Goal: Task Accomplishment & Management: Manage account settings

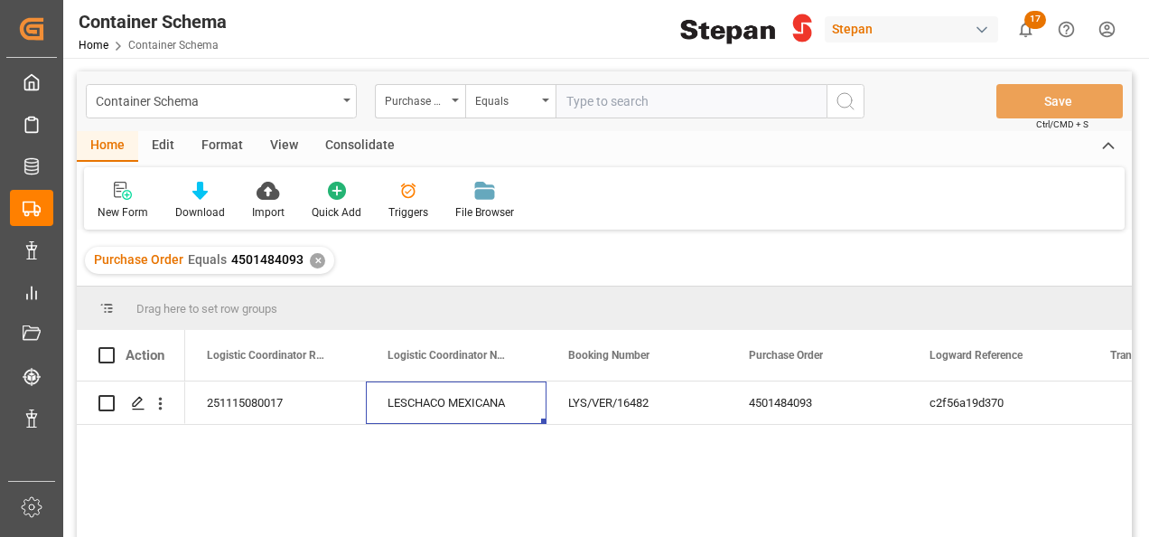
click at [316, 262] on div "✕" at bounding box center [317, 260] width 15 height 15
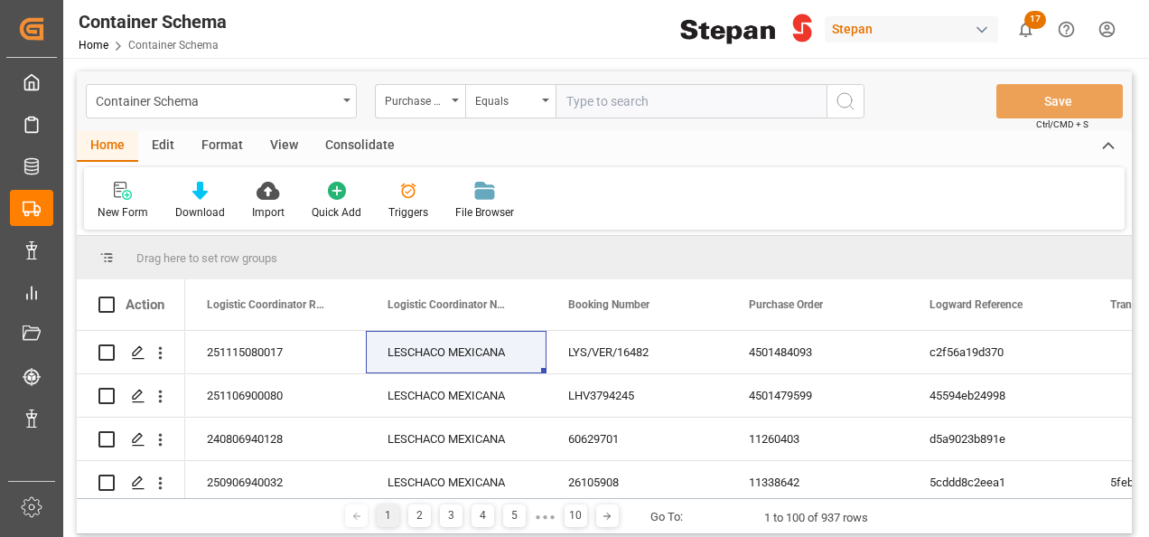
click at [584, 102] on input "text" at bounding box center [691, 101] width 271 height 34
paste input "4501451544"
type input "4501451544"
click at [847, 92] on icon "search button" at bounding box center [846, 101] width 22 height 22
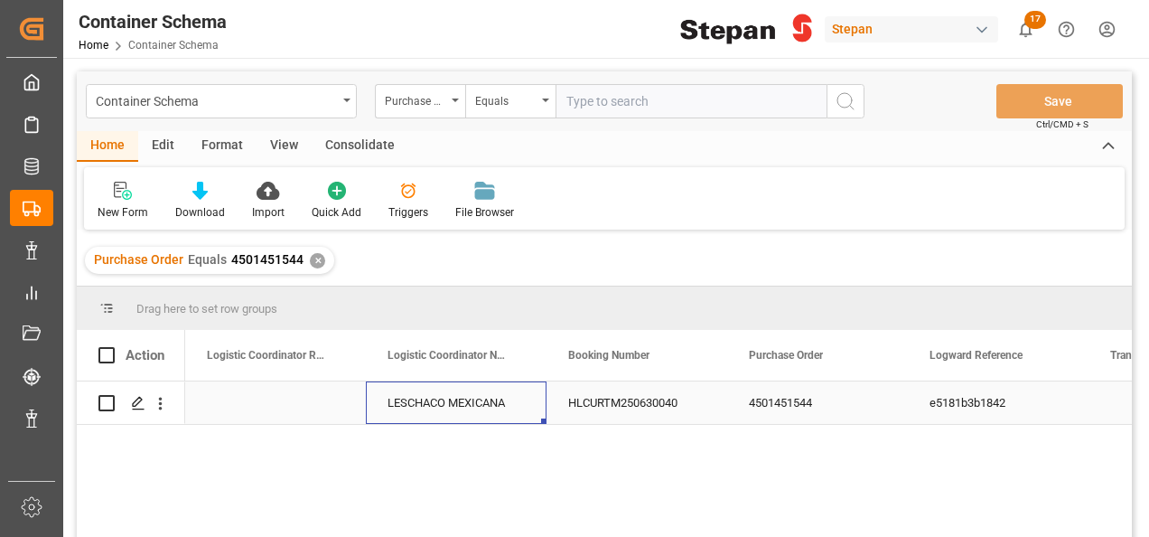
click at [421, 399] on div "LESCHACO MEXICANA" at bounding box center [456, 402] width 181 height 42
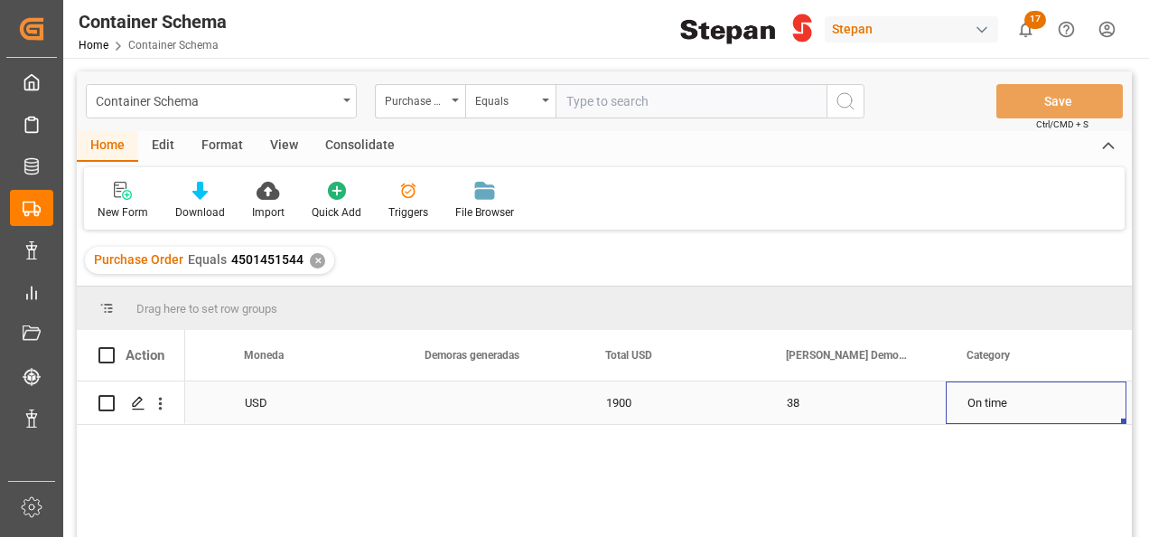
scroll to position [0, 2672]
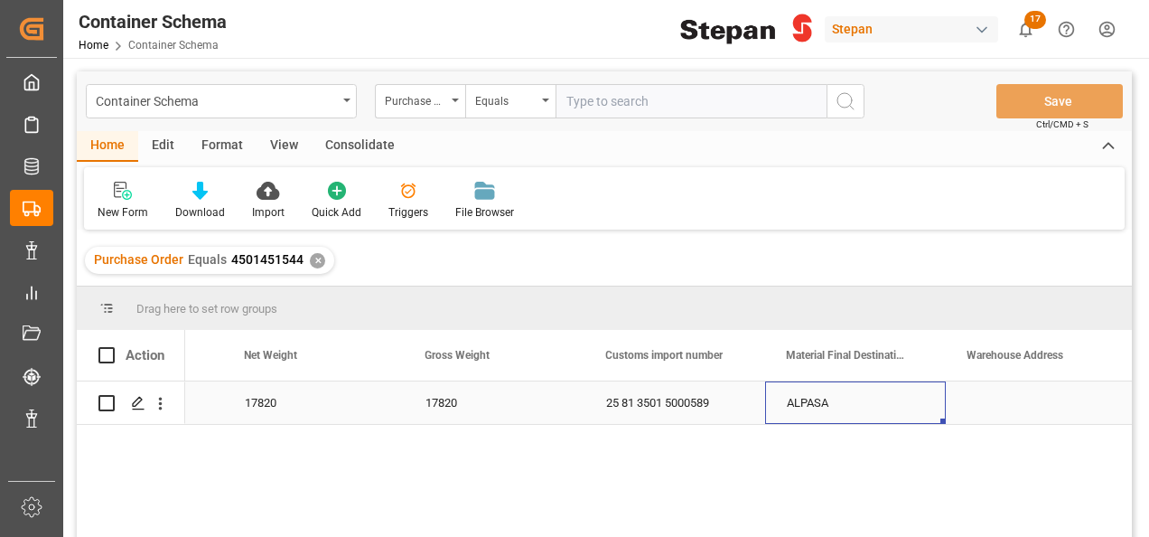
click at [861, 400] on div "ALPASA" at bounding box center [855, 402] width 181 height 42
click at [894, 412] on icon "Press SPACE to select this row." at bounding box center [895, 412] width 11 height 11
click at [909, 412] on input "Press SPACE to select this row." at bounding box center [856, 413] width 152 height 34
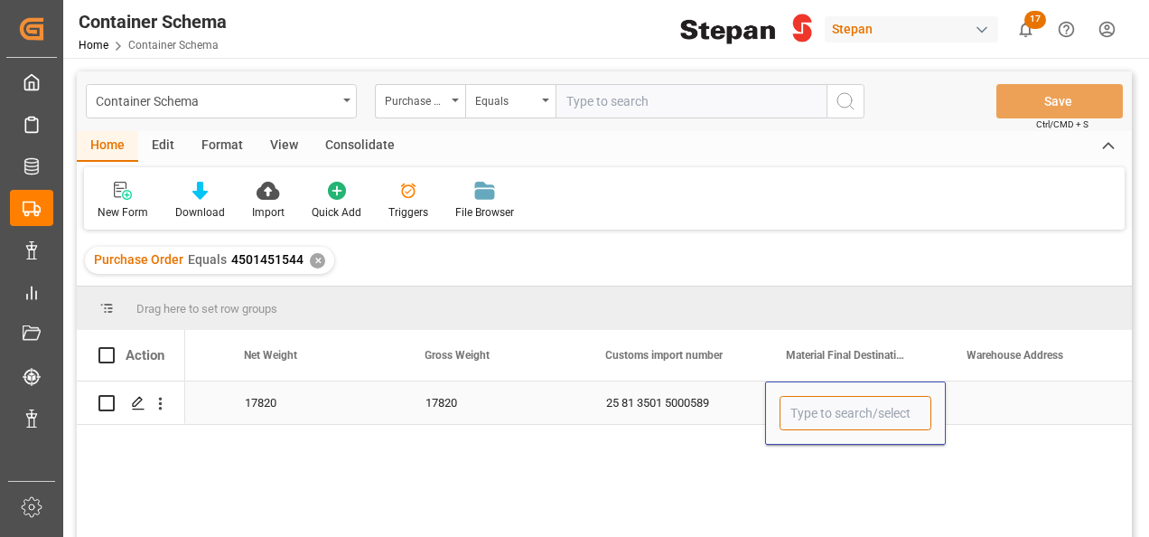
click at [906, 413] on input "Press SPACE to select this row." at bounding box center [856, 413] width 152 height 34
click at [908, 411] on polyline "open menu" at bounding box center [912, 413] width 11 height 5
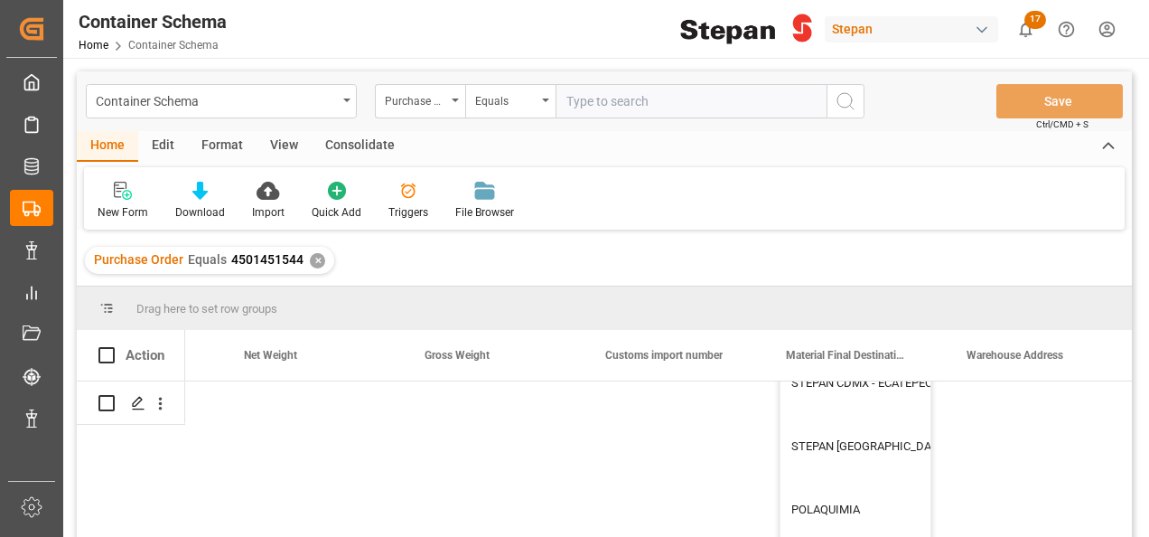
click at [853, 444] on div "STEPAN MEXICO S A DE C V - MATAMOROS" at bounding box center [945, 446] width 330 height 63
type input "STEPAN MEXICO S A DE C V - MATAMOROS"
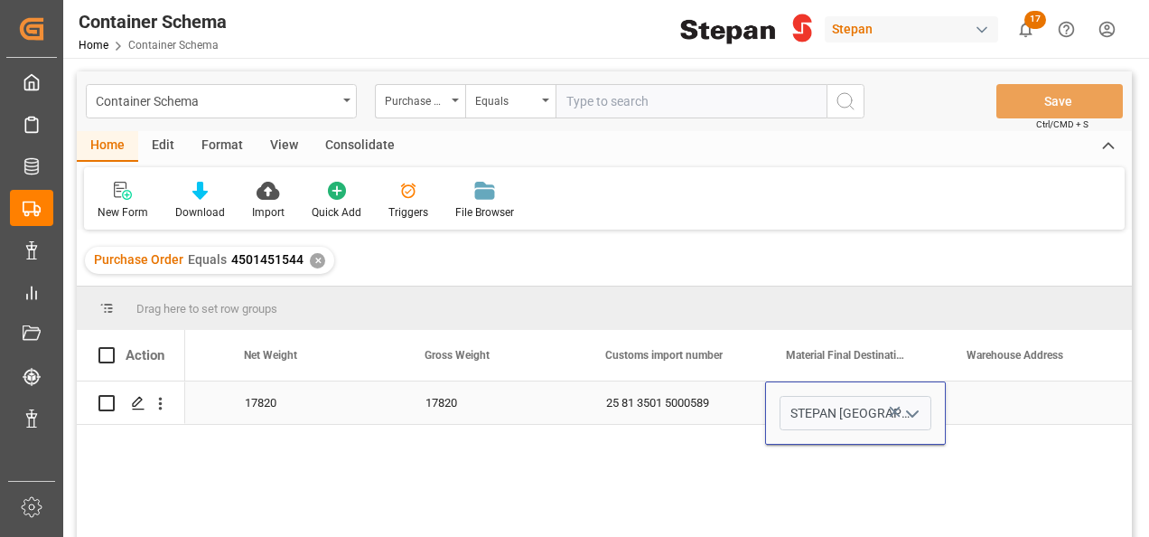
click at [986, 403] on div "Press SPACE to select this row." at bounding box center [1036, 402] width 181 height 42
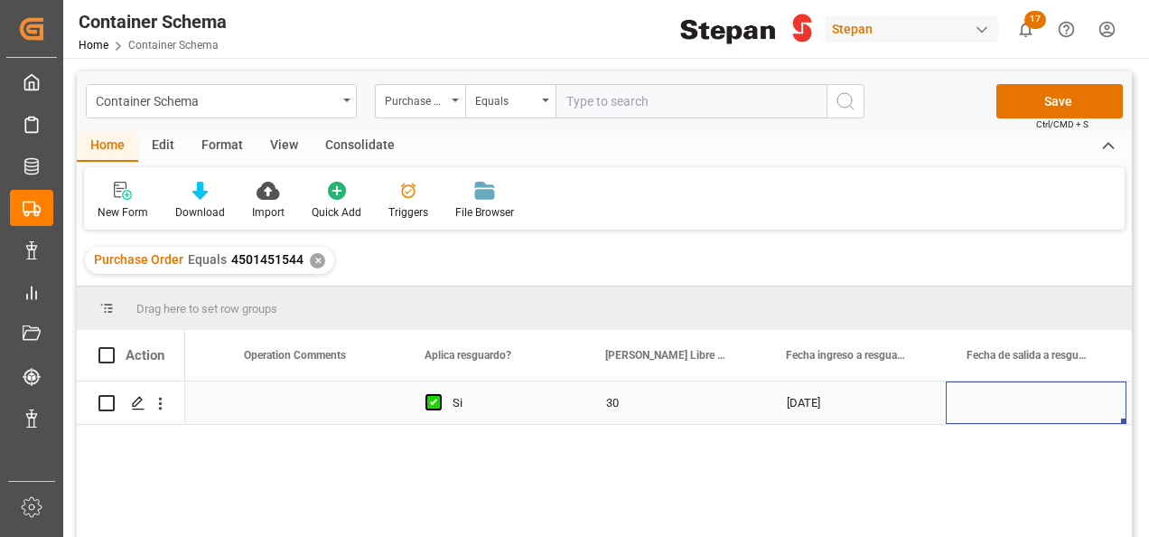
click at [1023, 401] on div "Press SPACE to select this row." at bounding box center [1036, 402] width 181 height 42
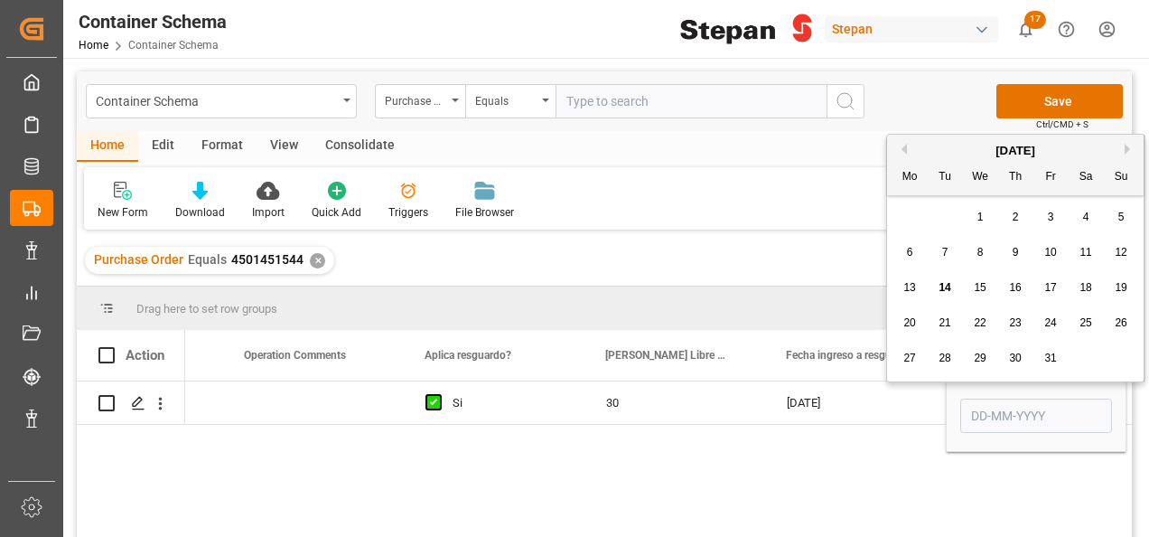
click at [940, 278] on div "14" at bounding box center [945, 288] width 23 height 22
type input "14-10-2025"
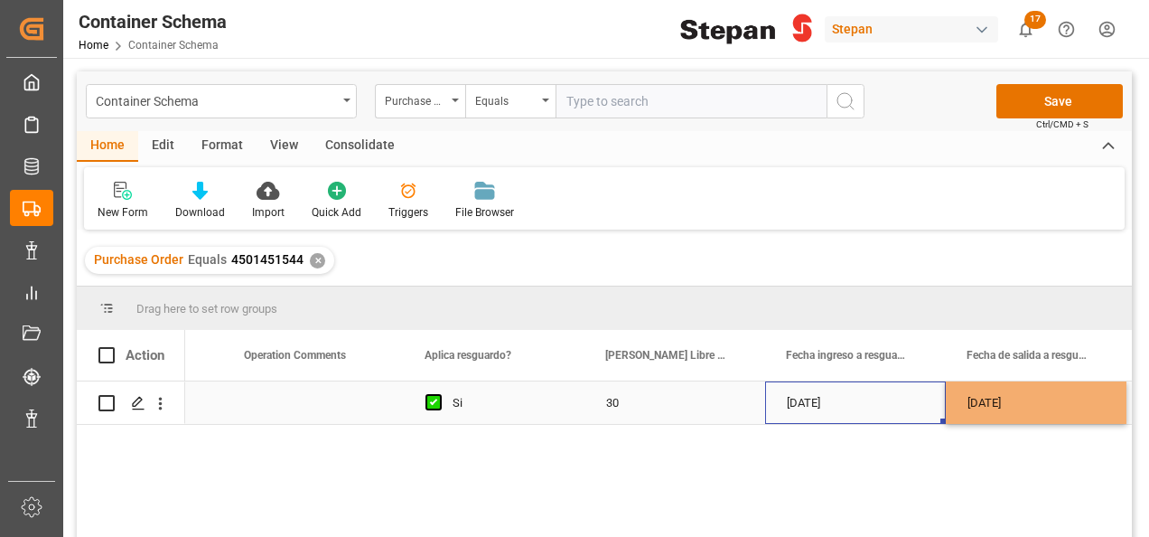
drag, startPoint x: 914, startPoint y: 391, endPoint x: 926, endPoint y: 397, distance: 13.3
click at [913, 392] on div "21-08-2025" at bounding box center [855, 402] width 181 height 42
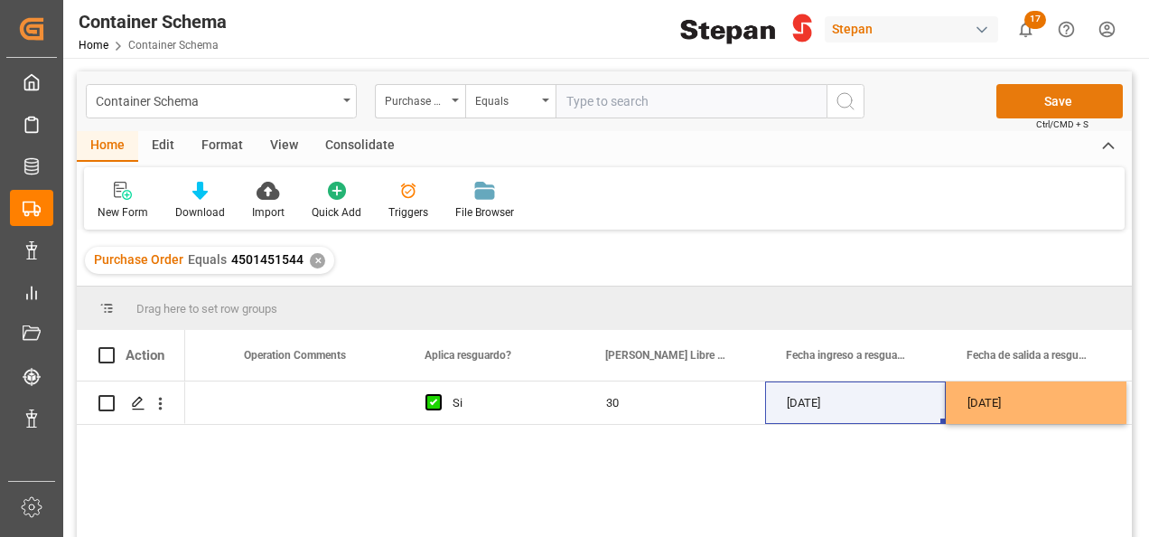
click at [1063, 90] on button "Save" at bounding box center [1059, 101] width 126 height 34
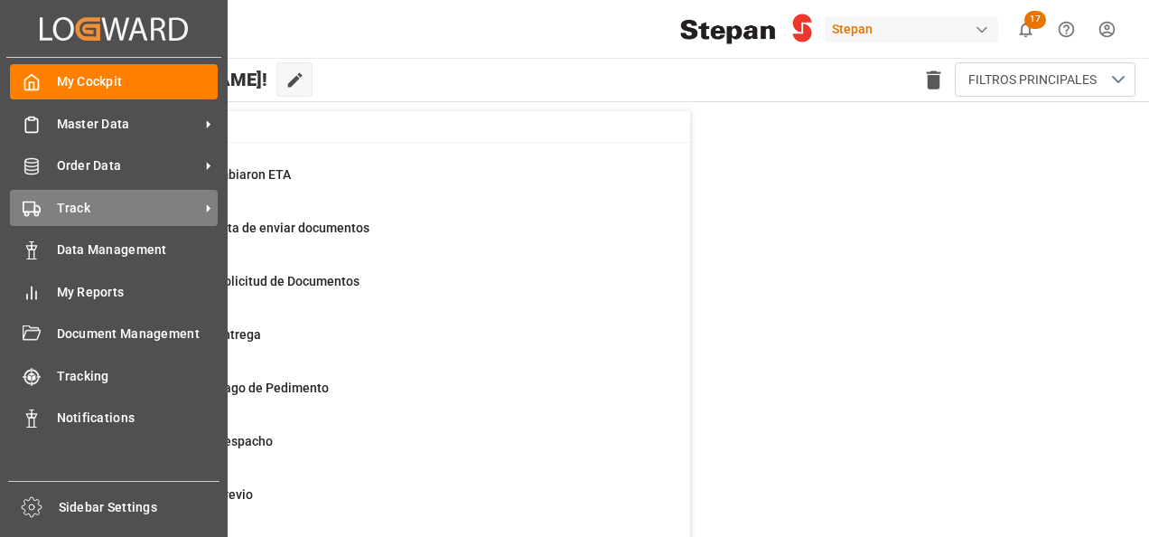
click at [71, 206] on span "Track" at bounding box center [128, 208] width 143 height 19
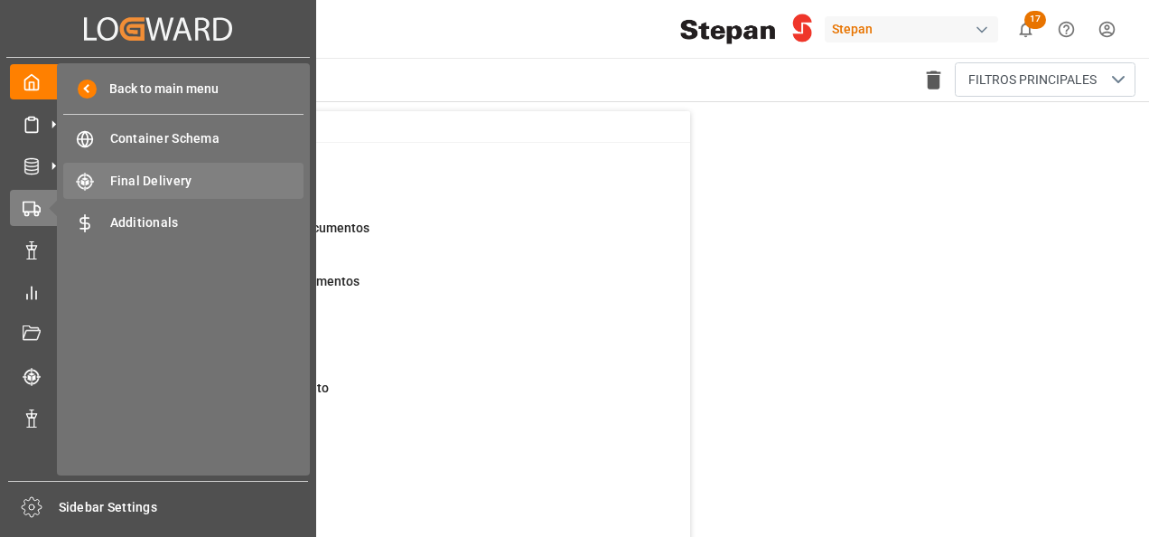
click at [154, 184] on span "Final Delivery" at bounding box center [207, 181] width 194 height 19
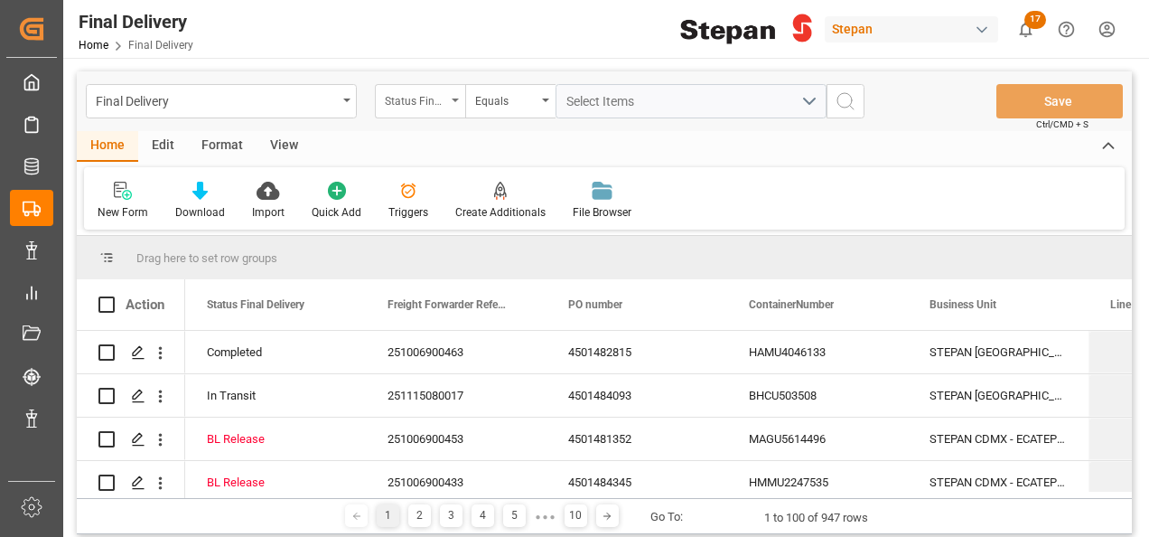
click at [458, 99] on icon "open menu" at bounding box center [455, 100] width 7 height 4
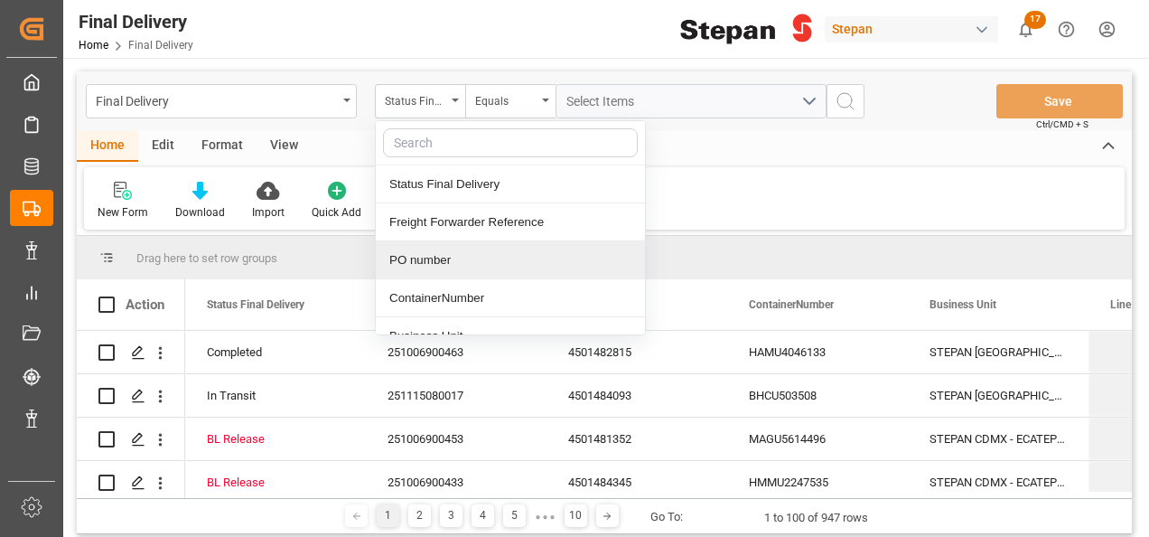
click at [438, 258] on div "PO number" at bounding box center [510, 260] width 269 height 38
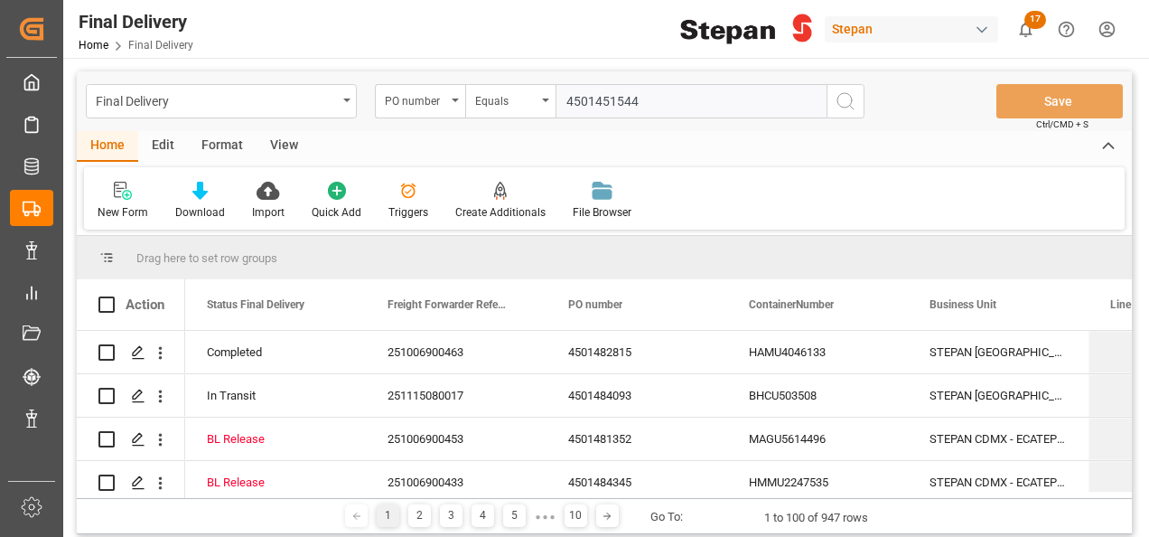
type input "4501451544"
click at [854, 101] on icon "search button" at bounding box center [846, 101] width 22 height 22
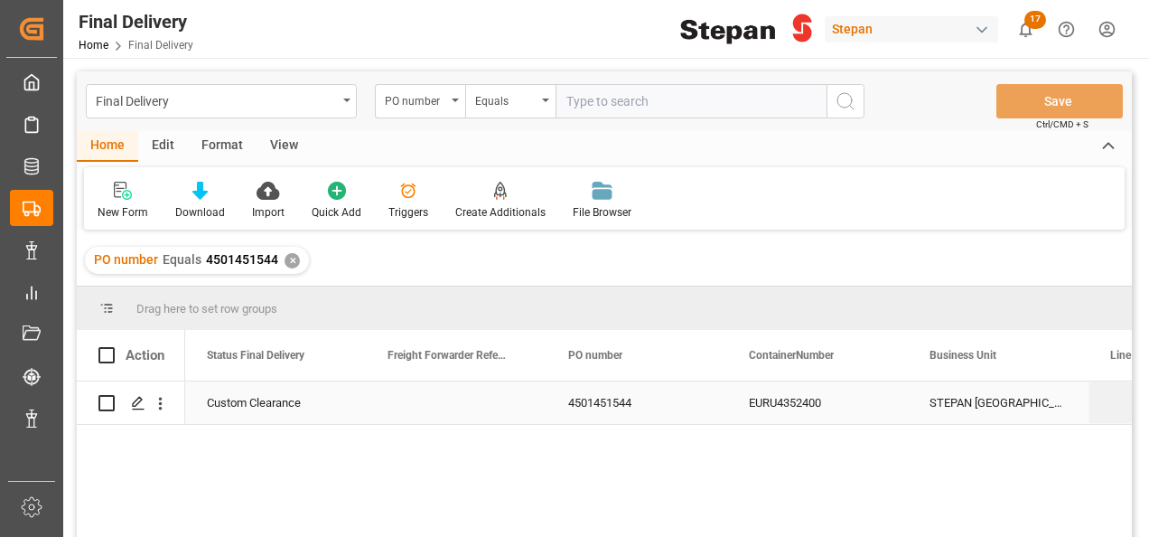
click at [291, 396] on div "Custom Clearance" at bounding box center [275, 403] width 137 height 42
click at [428, 397] on div "Press SPACE to select this row." at bounding box center [456, 402] width 181 height 42
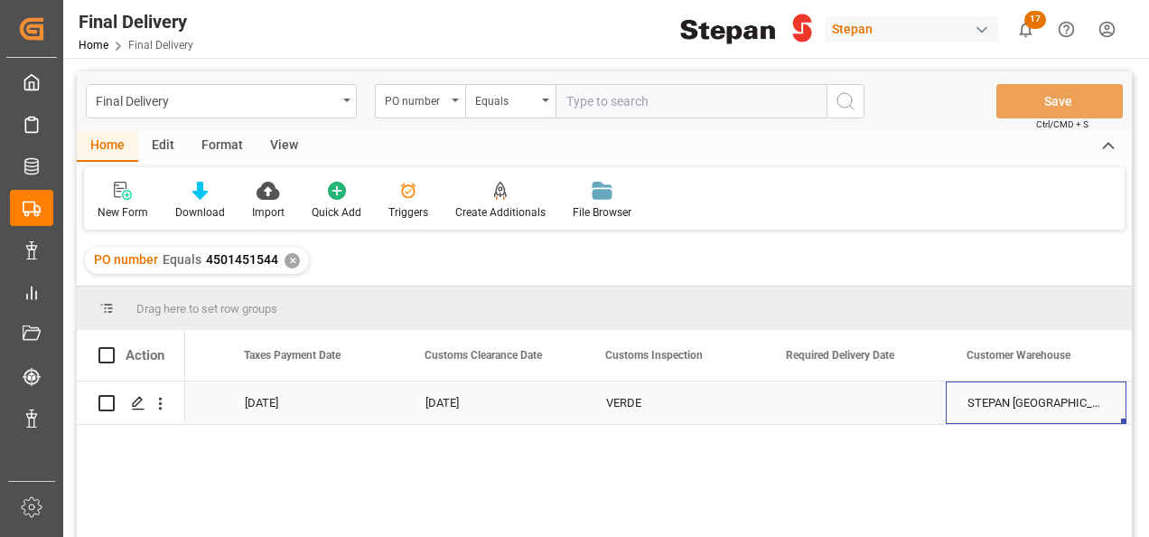
scroll to position [0, 1769]
click at [831, 403] on div "Press SPACE to select this row." at bounding box center [855, 402] width 181 height 42
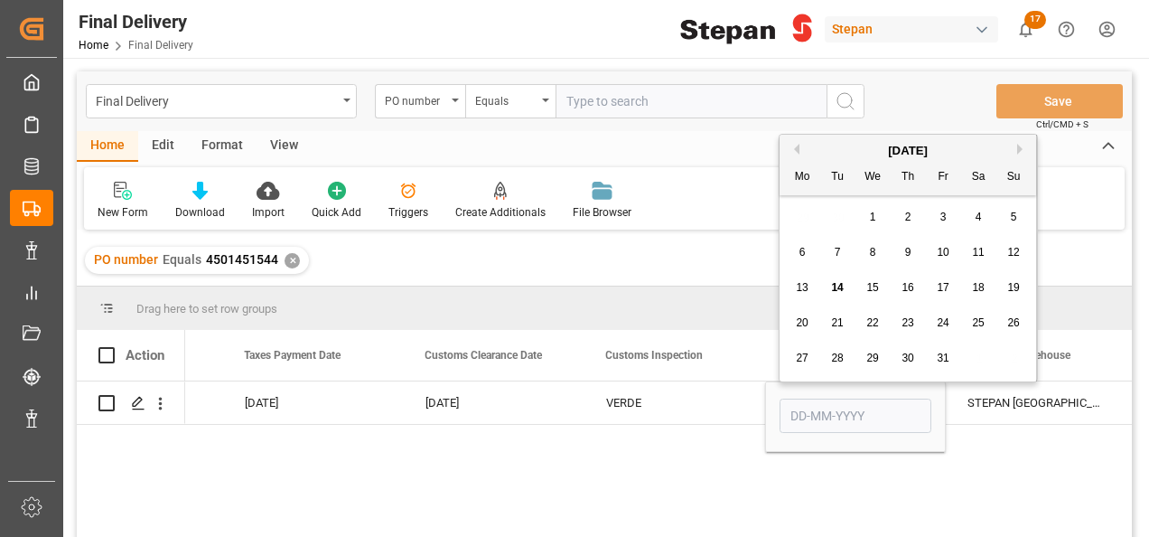
click at [871, 280] on div "15" at bounding box center [873, 288] width 23 height 22
type input "[DATE]"
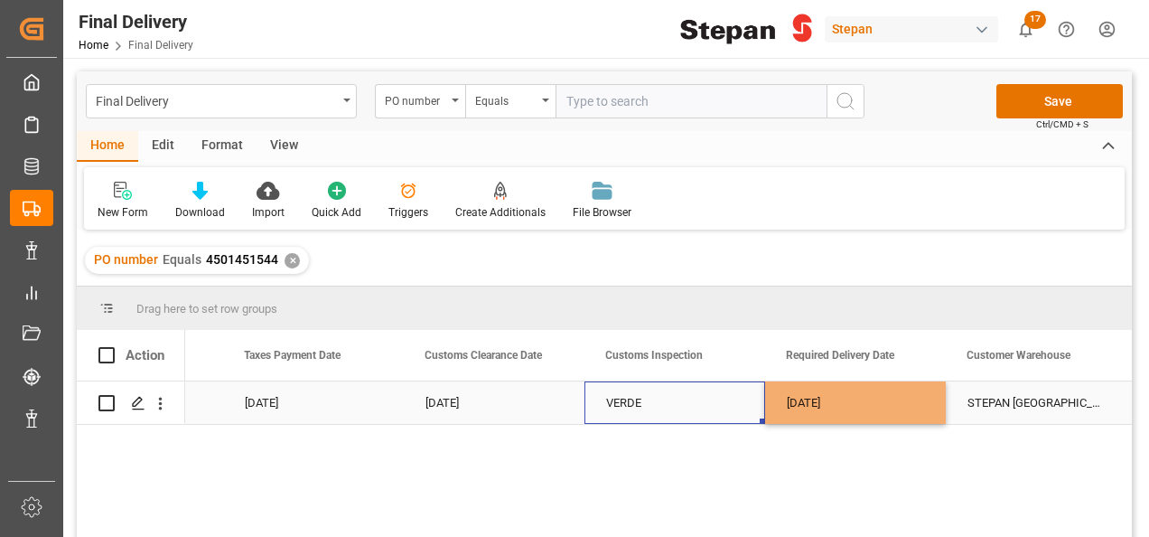
click at [690, 394] on div "VERDE" at bounding box center [674, 403] width 137 height 42
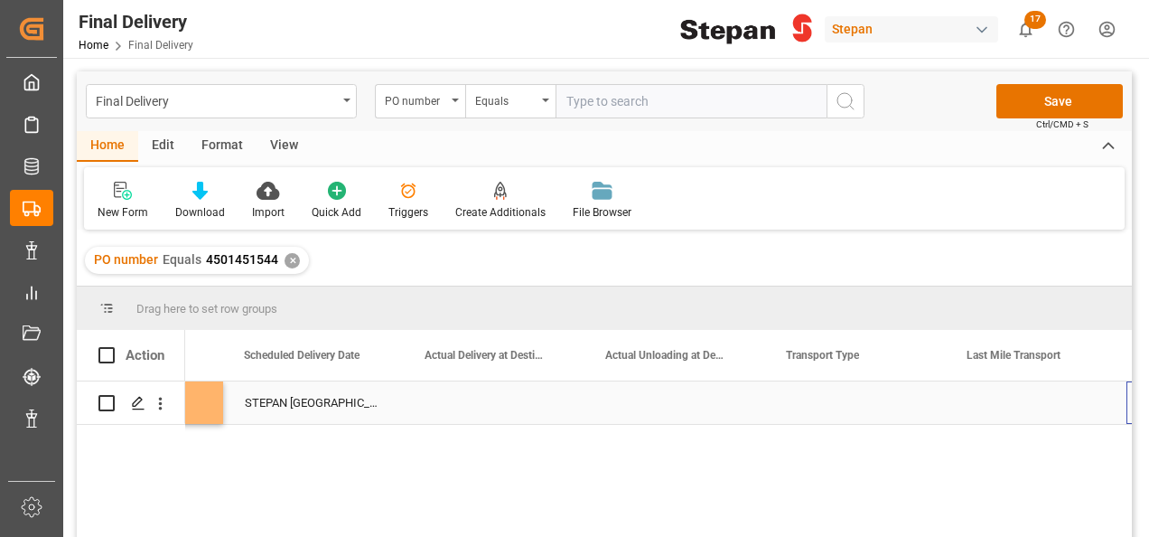
scroll to position [0, 0]
click at [829, 401] on div "Press SPACE to select this row." at bounding box center [855, 402] width 181 height 42
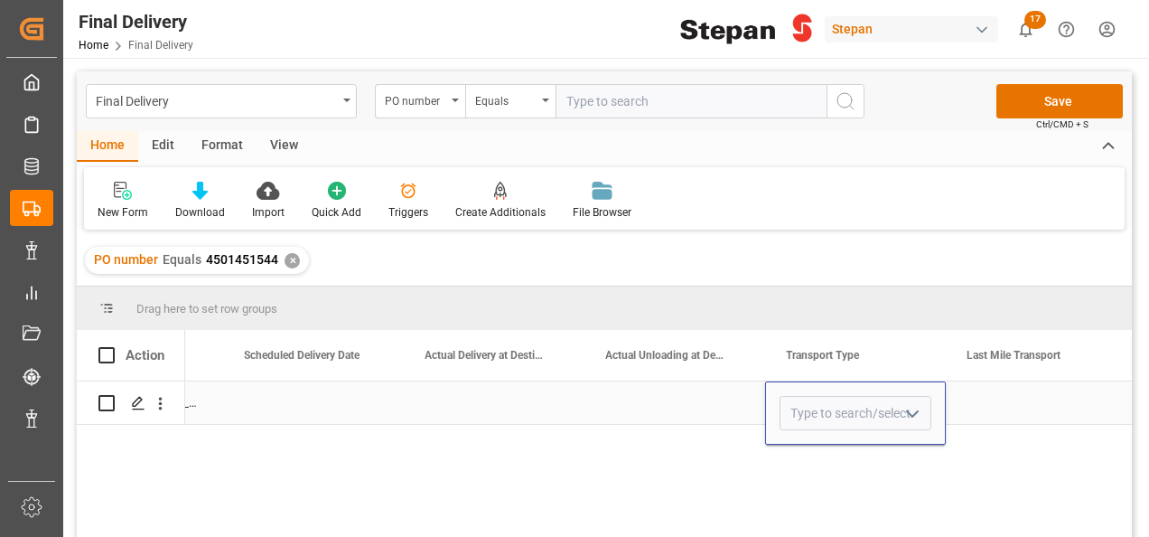
click at [914, 401] on button "open menu" at bounding box center [911, 413] width 27 height 28
click at [851, 473] on div "Direct Transport" at bounding box center [855, 464] width 150 height 63
type input "Direct Transport"
click at [1034, 410] on div "Press SPACE to select this row." at bounding box center [1036, 402] width 181 height 42
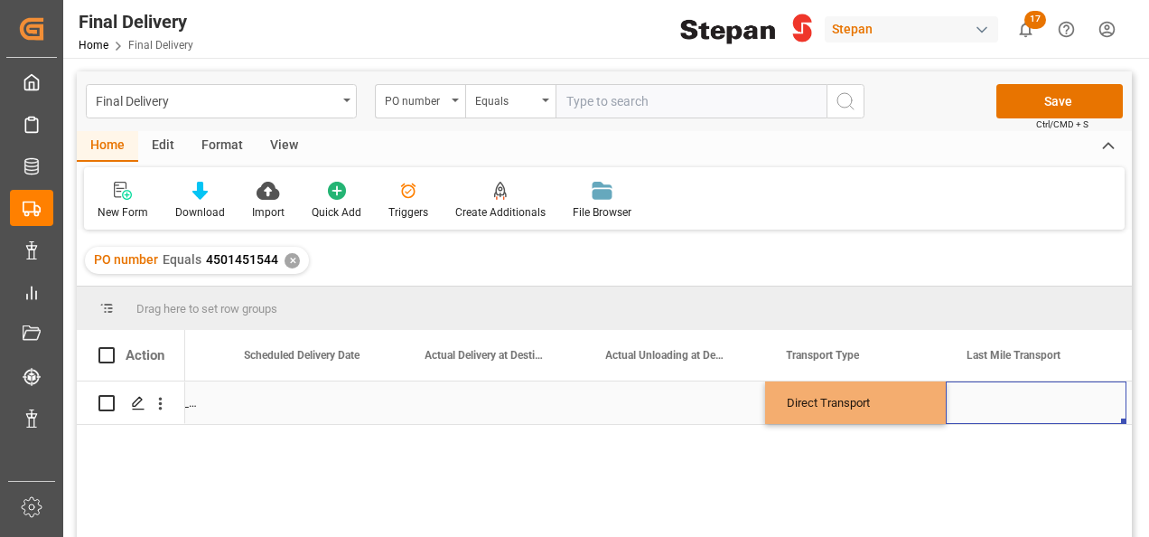
click at [1034, 410] on div "Press SPACE to select this row." at bounding box center [1036, 402] width 181 height 42
click at [1034, 410] on input "Press SPACE to select this row." at bounding box center [1036, 413] width 152 height 34
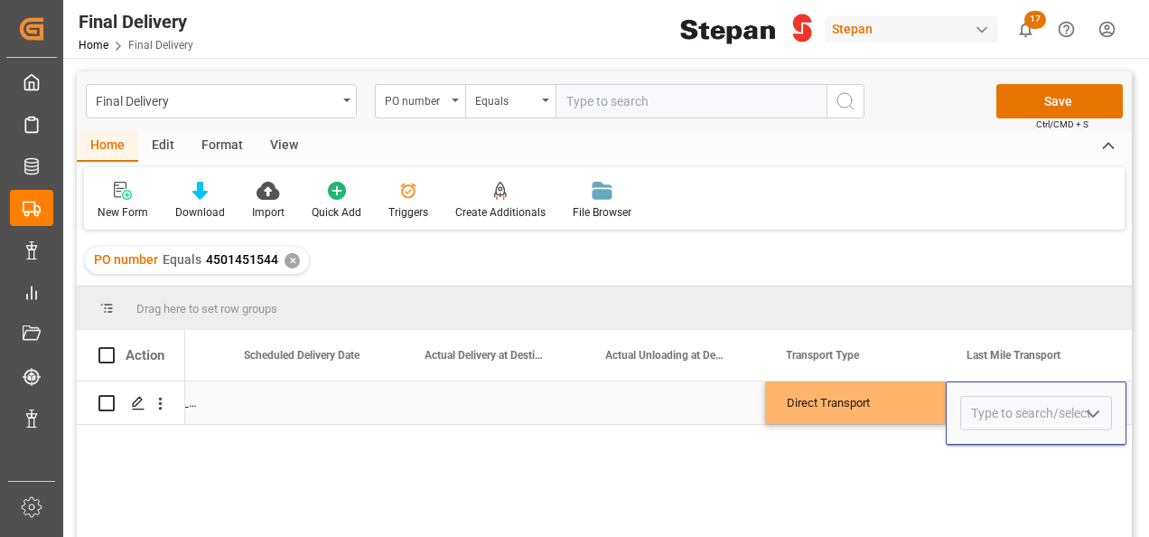
click at [1097, 412] on polyline "open menu" at bounding box center [1093, 413] width 11 height 5
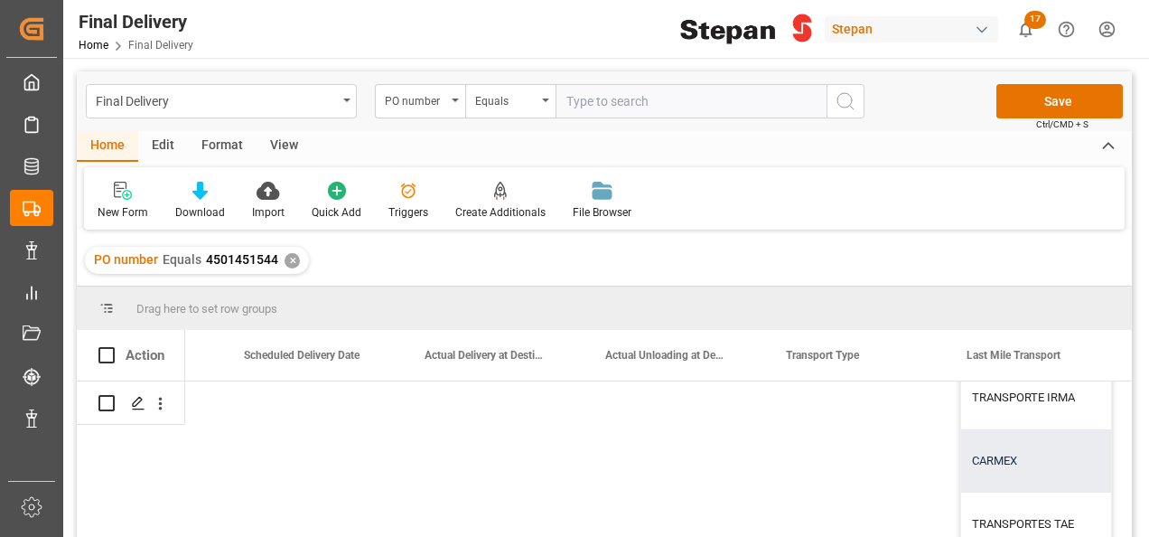
click at [982, 452] on div "CARMEX" at bounding box center [1119, 460] width 316 height 63
type input "CARMEX"
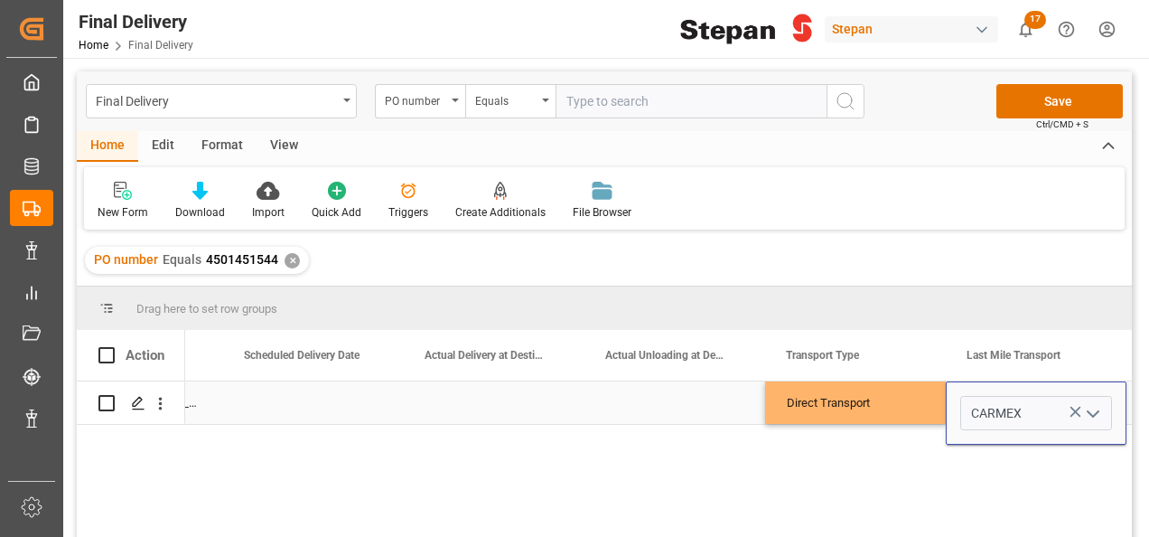
click at [918, 388] on div "Direct Transport" at bounding box center [855, 403] width 137 height 42
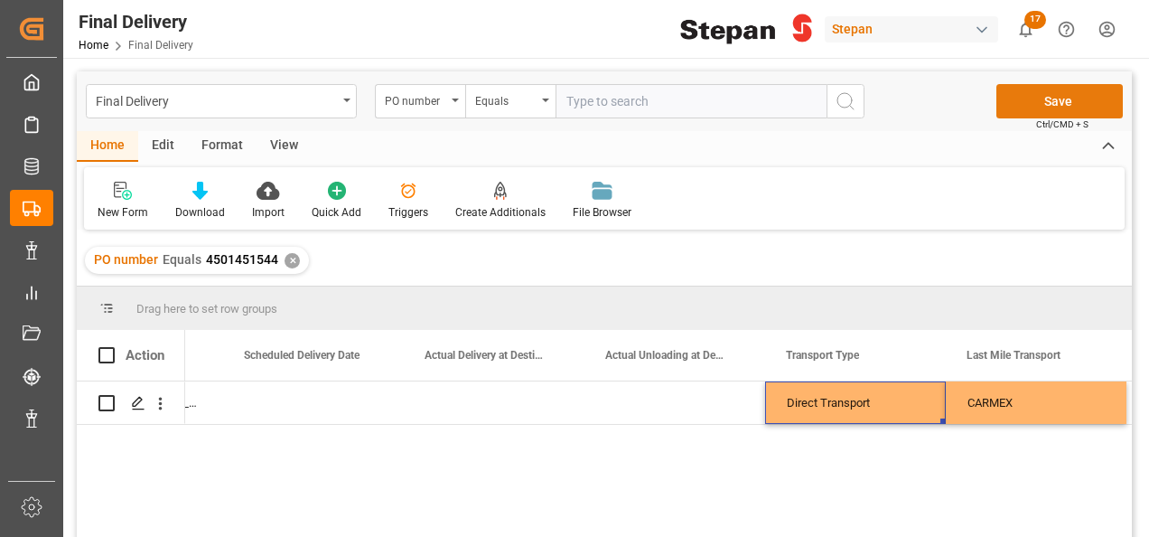
click at [1050, 105] on button "Save" at bounding box center [1059, 101] width 126 height 34
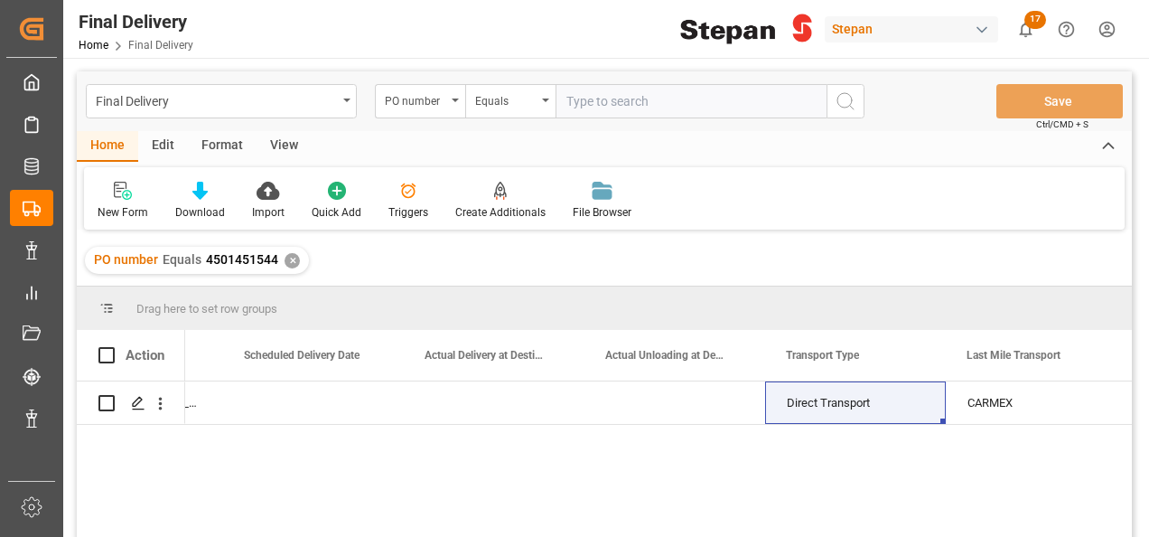
click at [294, 262] on div "✕" at bounding box center [292, 260] width 15 height 15
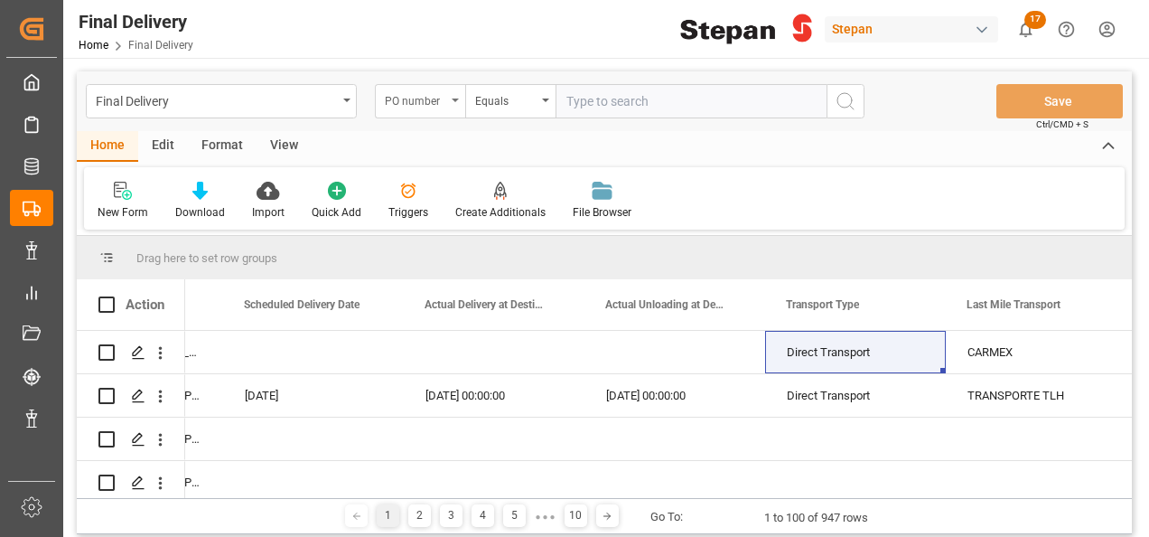
scroll to position [0, 2673]
click at [455, 97] on div "PO number" at bounding box center [420, 101] width 90 height 34
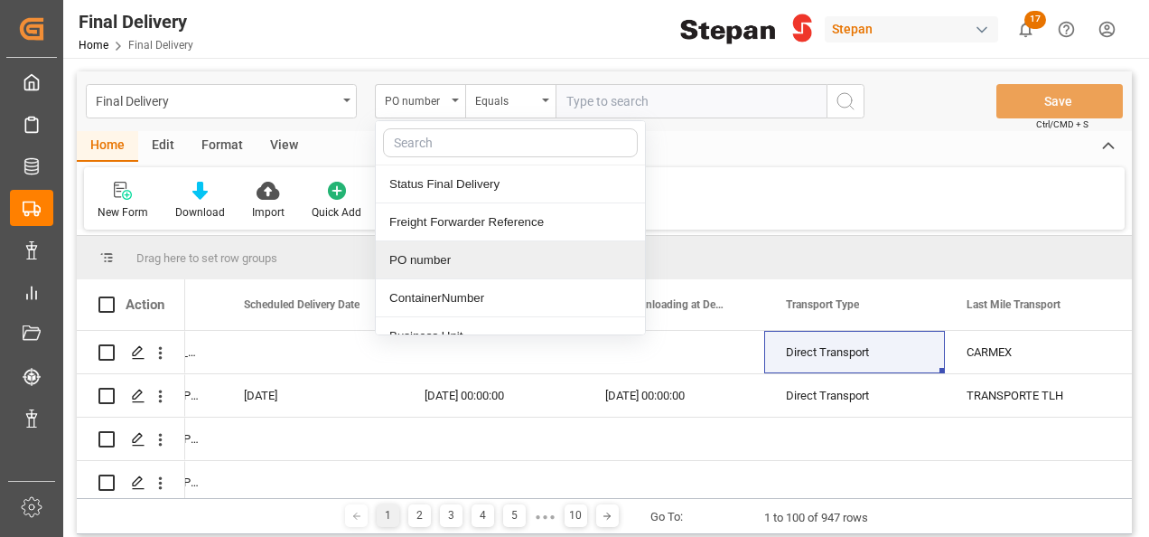
click at [430, 257] on div "PO number" at bounding box center [510, 260] width 269 height 38
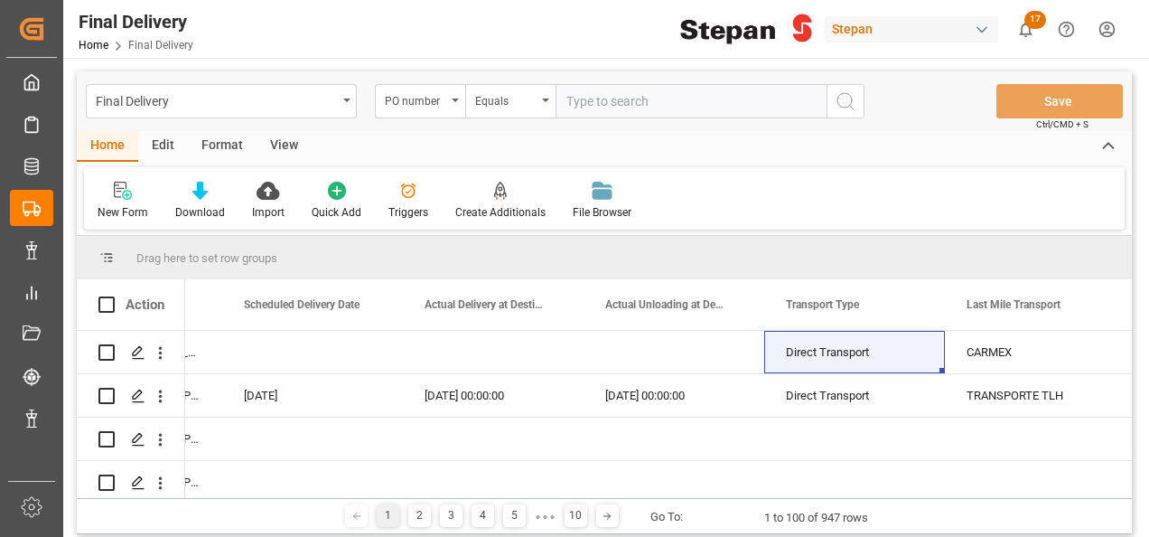
click at [585, 96] on input "text" at bounding box center [691, 101] width 271 height 34
paste input "4501484346"
type input "4501484346"
click at [838, 102] on icon "search button" at bounding box center [846, 101] width 22 height 22
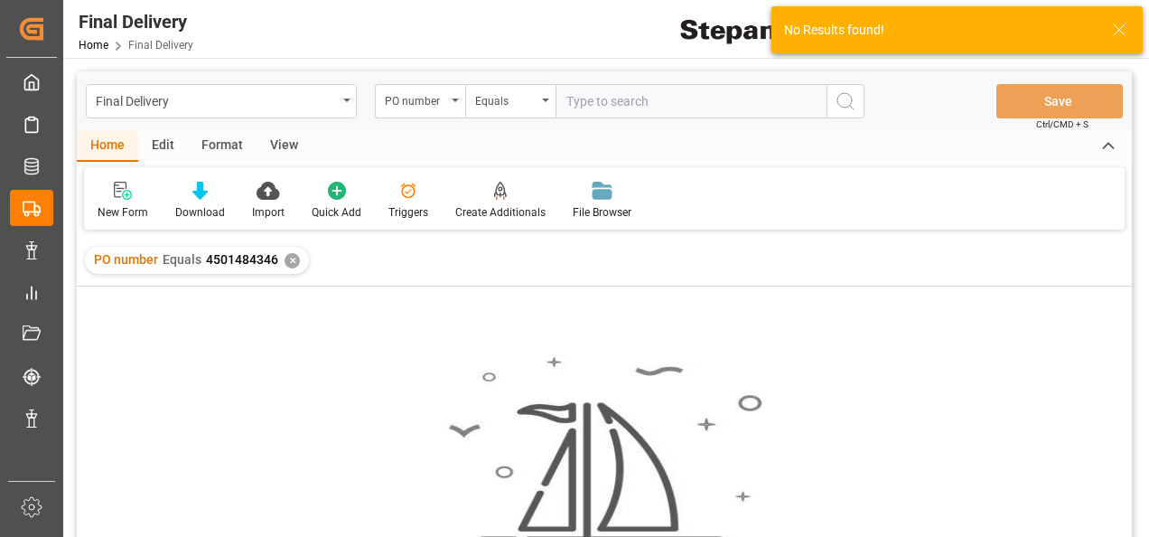
click at [289, 262] on div "✕" at bounding box center [292, 260] width 15 height 15
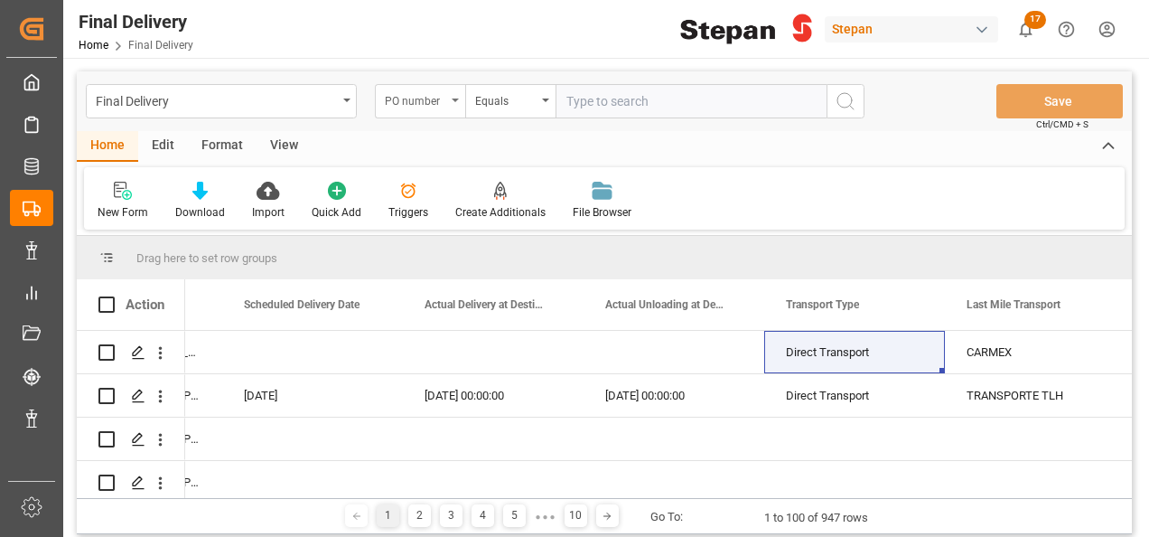
click at [456, 98] on icon "open menu" at bounding box center [455, 100] width 7 height 4
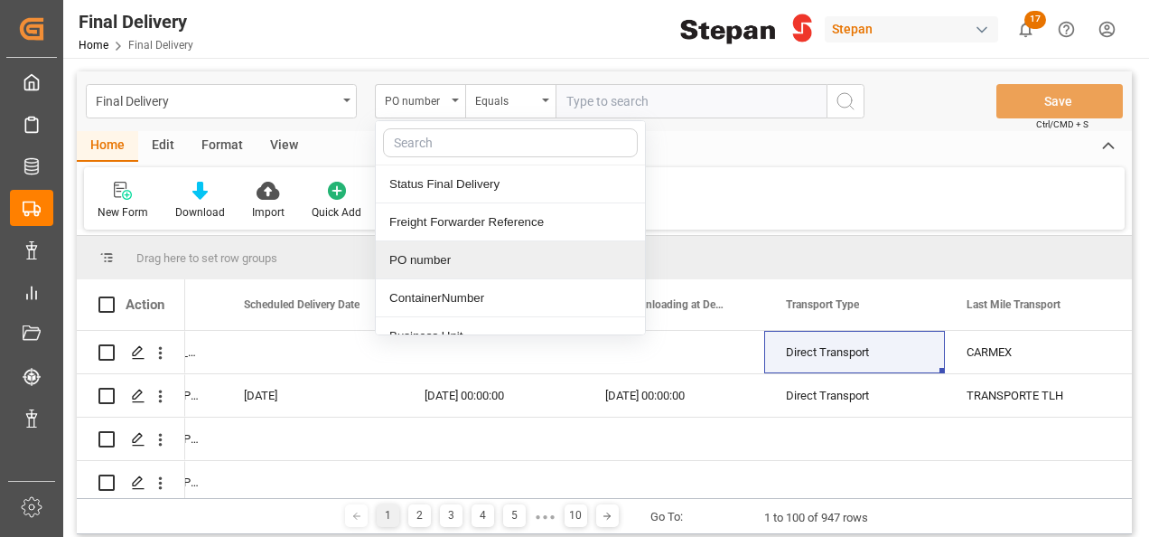
click at [434, 261] on div "PO number" at bounding box center [510, 260] width 269 height 38
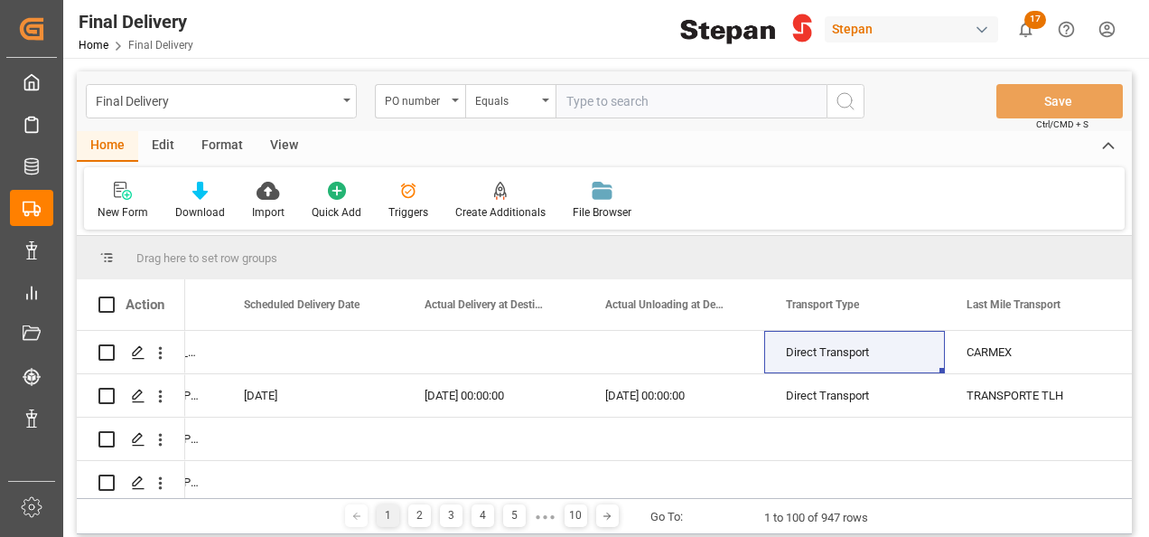
click at [593, 100] on input "text" at bounding box center [691, 101] width 271 height 34
paste input "4501468624"
type input "4501468624"
click at [840, 98] on icon "search button" at bounding box center [846, 101] width 22 height 22
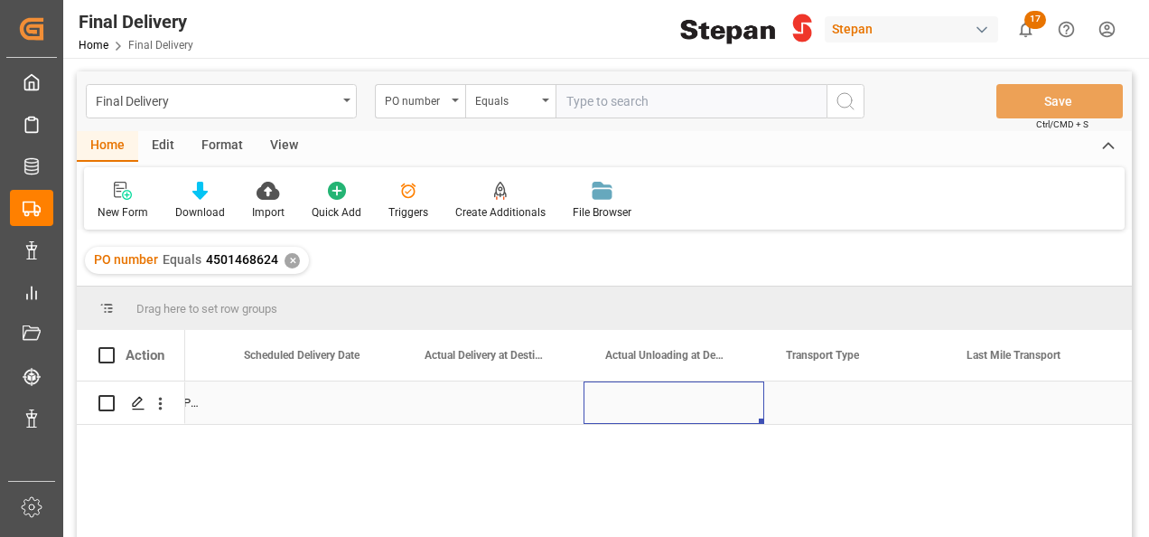
click at [617, 398] on div "Press SPACE to select this row." at bounding box center [674, 402] width 181 height 42
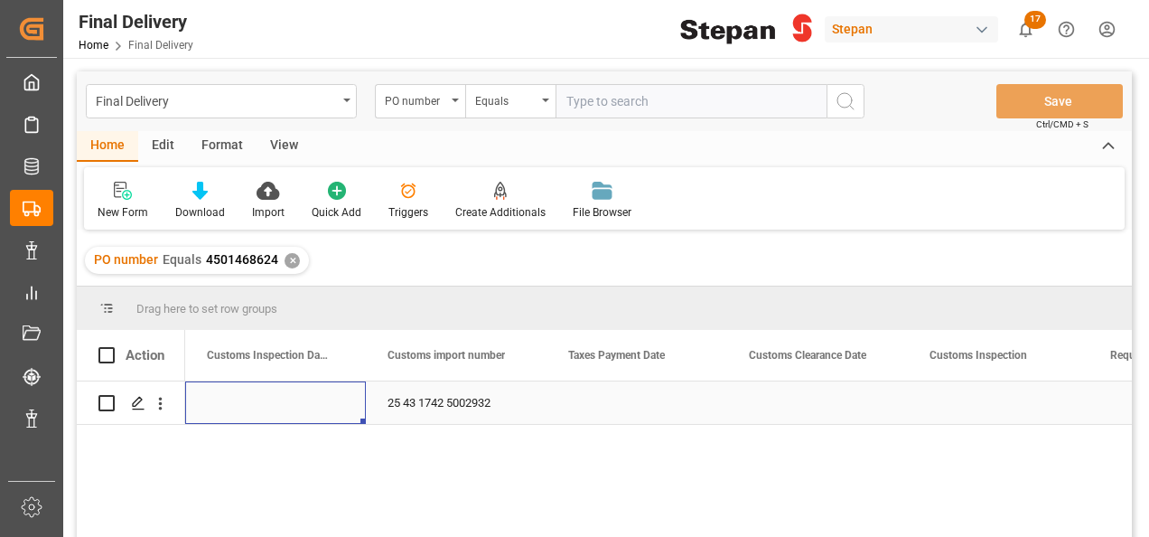
scroll to position [0, 1265]
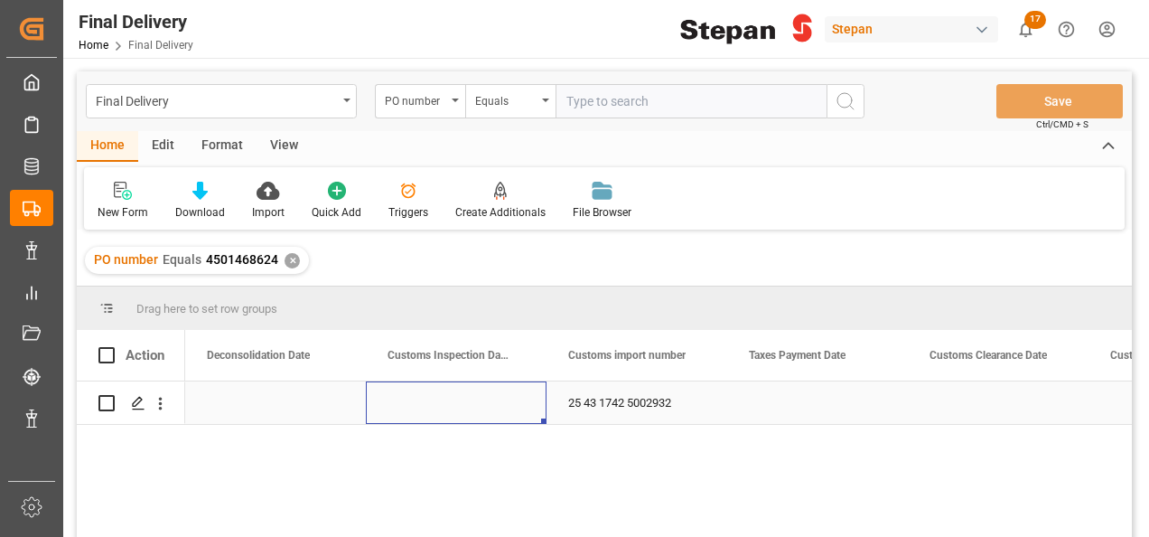
click at [481, 406] on div "Press SPACE to select this row." at bounding box center [456, 402] width 181 height 42
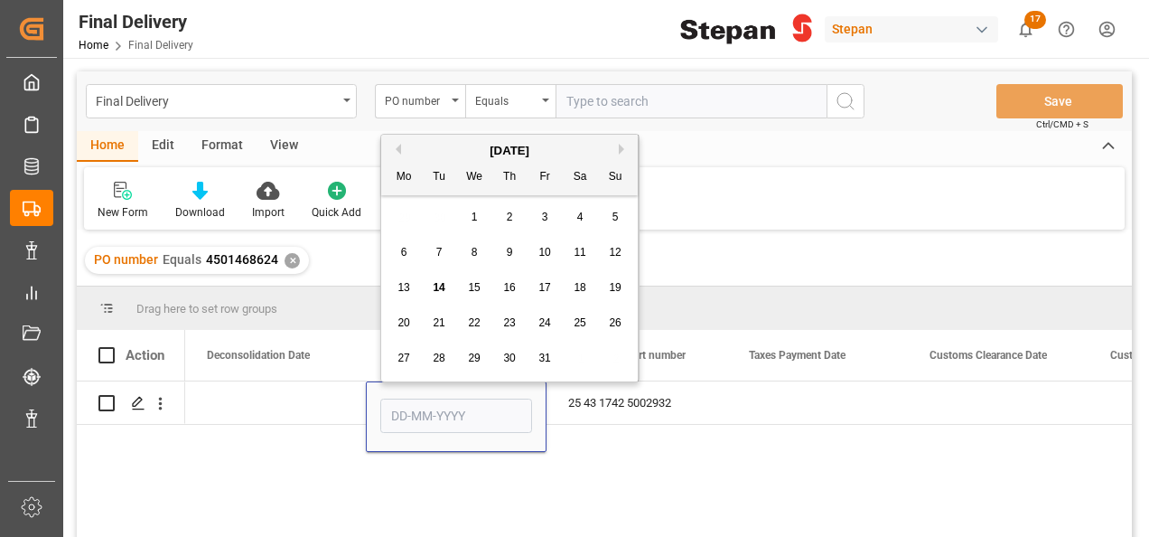
click at [520, 285] on div "16" at bounding box center [510, 288] width 23 height 22
type input "16-10-2025"
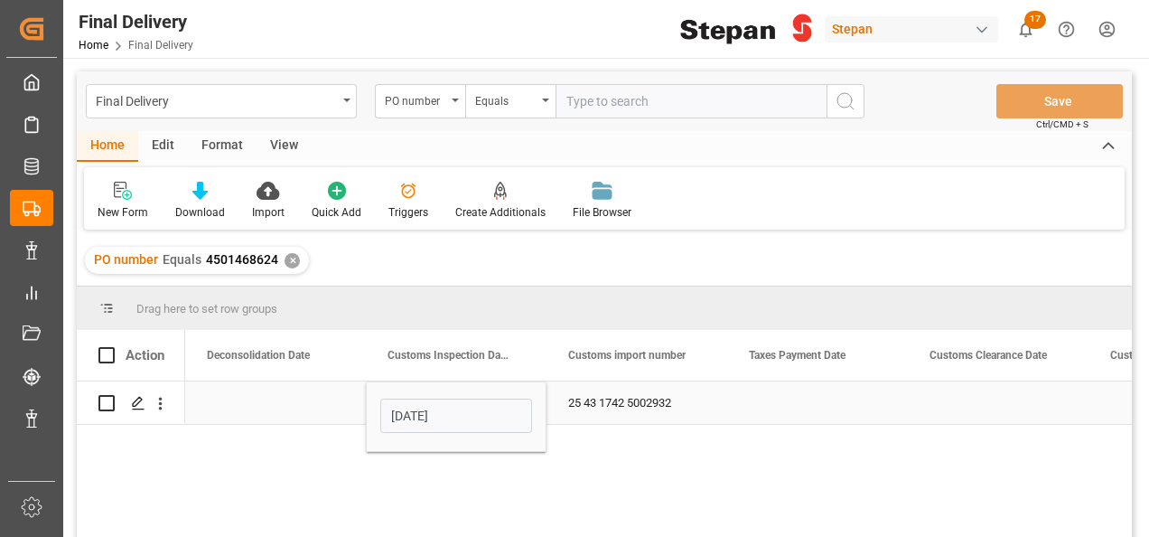
click at [319, 407] on div "Press SPACE to select this row." at bounding box center [275, 402] width 181 height 42
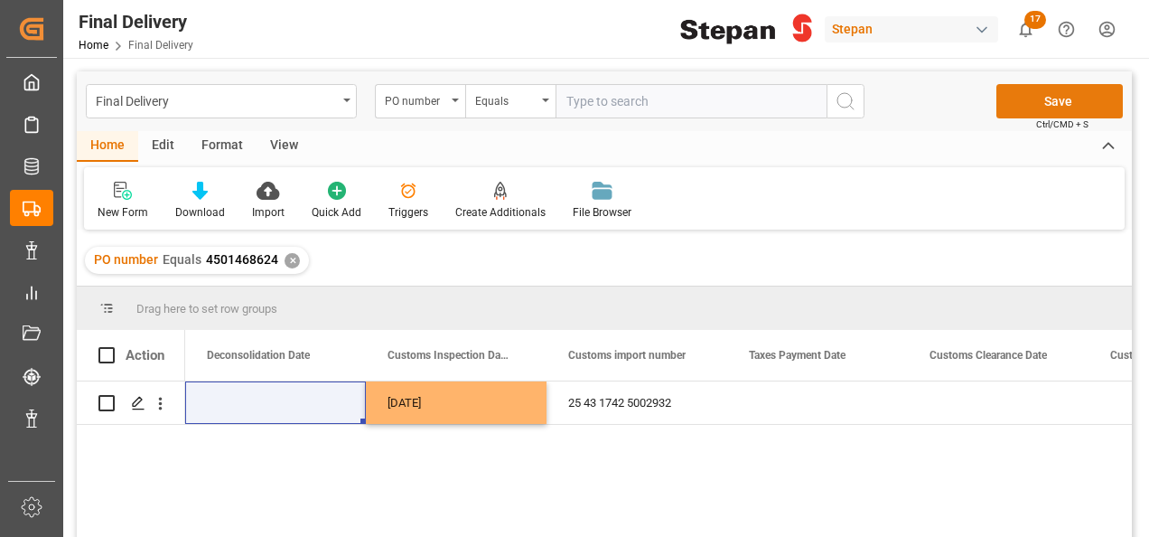
click at [1095, 98] on button "Save" at bounding box center [1059, 101] width 126 height 34
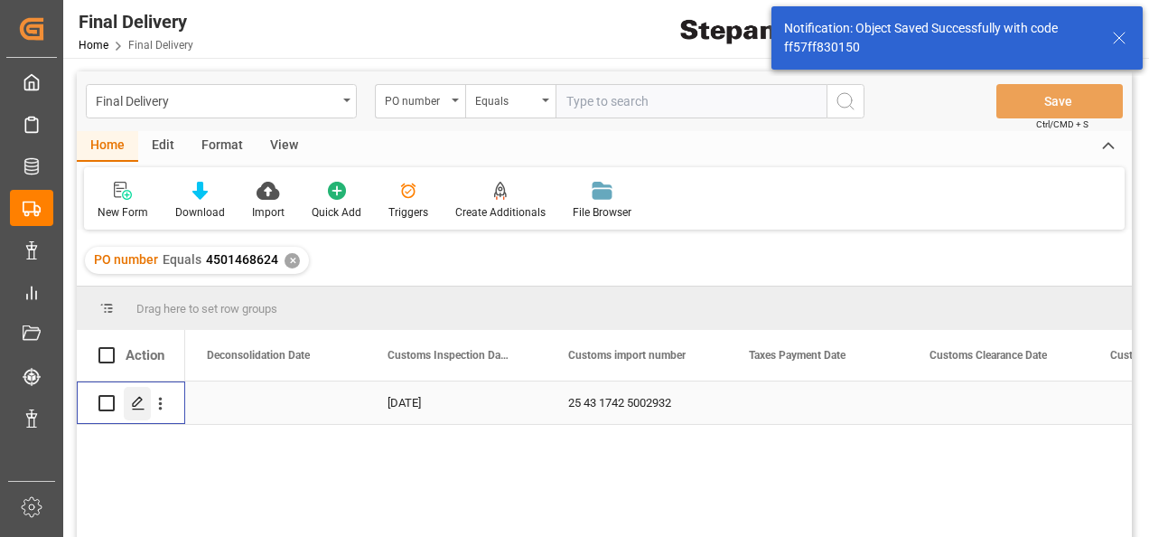
click at [139, 404] on icon "Press SPACE to select this row." at bounding box center [138, 403] width 14 height 14
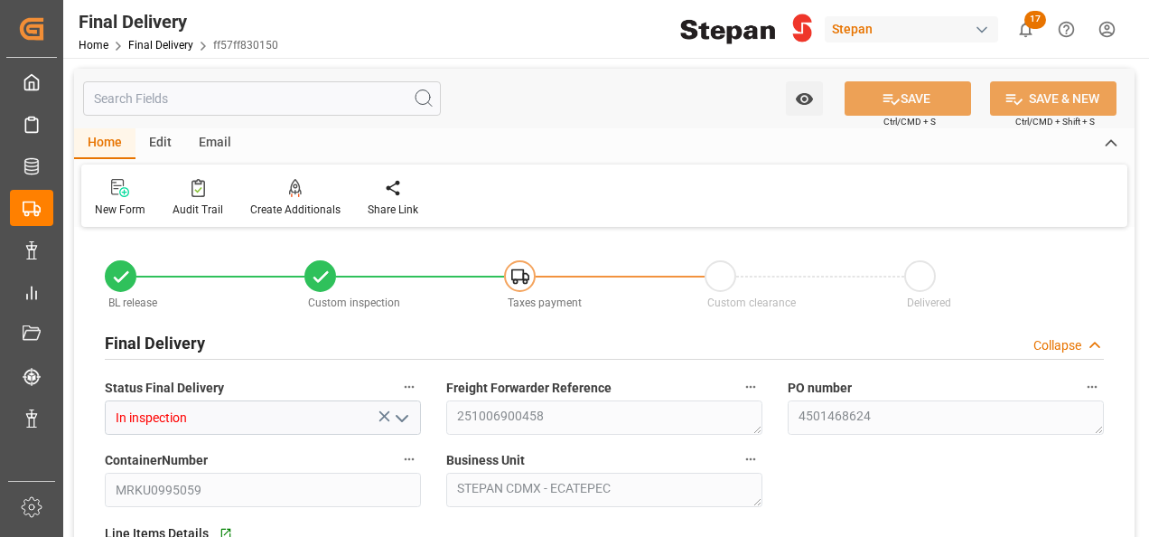
type input "08-10-2025"
type input "16-10-2025"
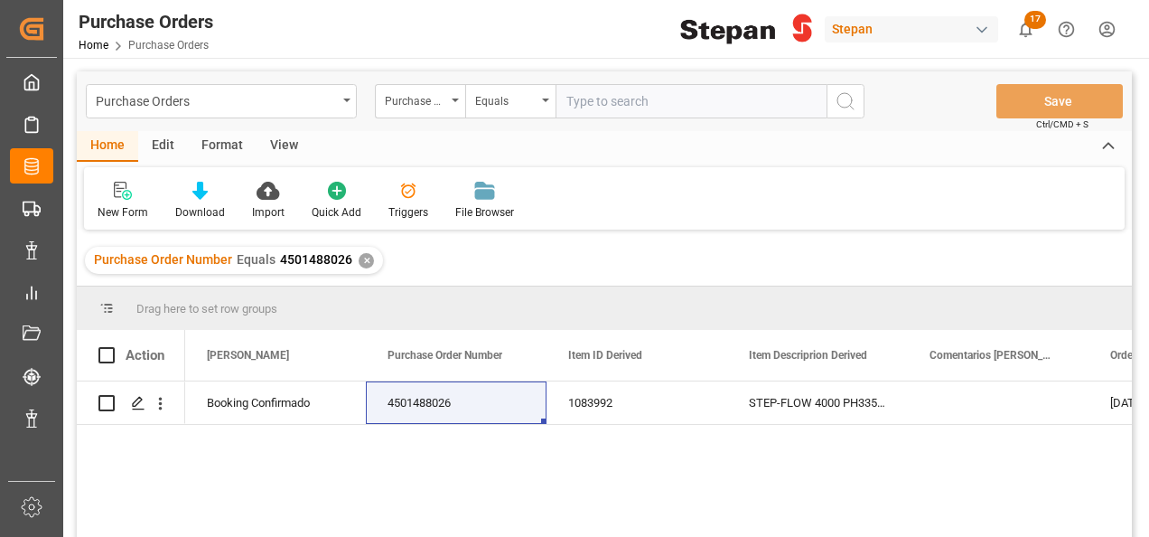
click at [360, 262] on div "✕" at bounding box center [366, 260] width 15 height 15
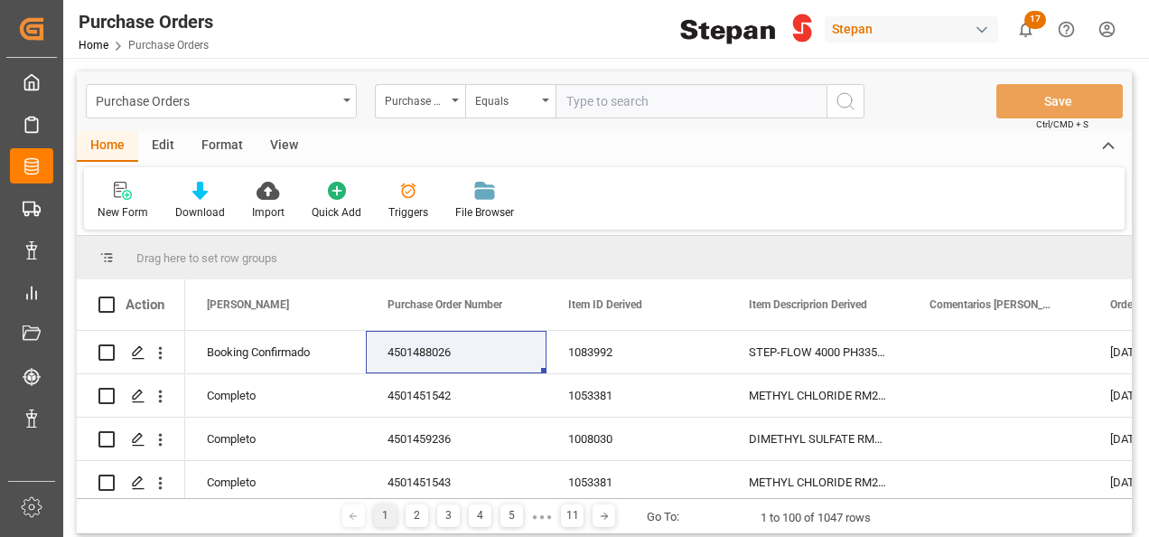
click at [625, 98] on input "text" at bounding box center [691, 101] width 271 height 34
paste input "4501484346"
type input "4501484346"
click at [852, 92] on icon "search button" at bounding box center [846, 101] width 22 height 22
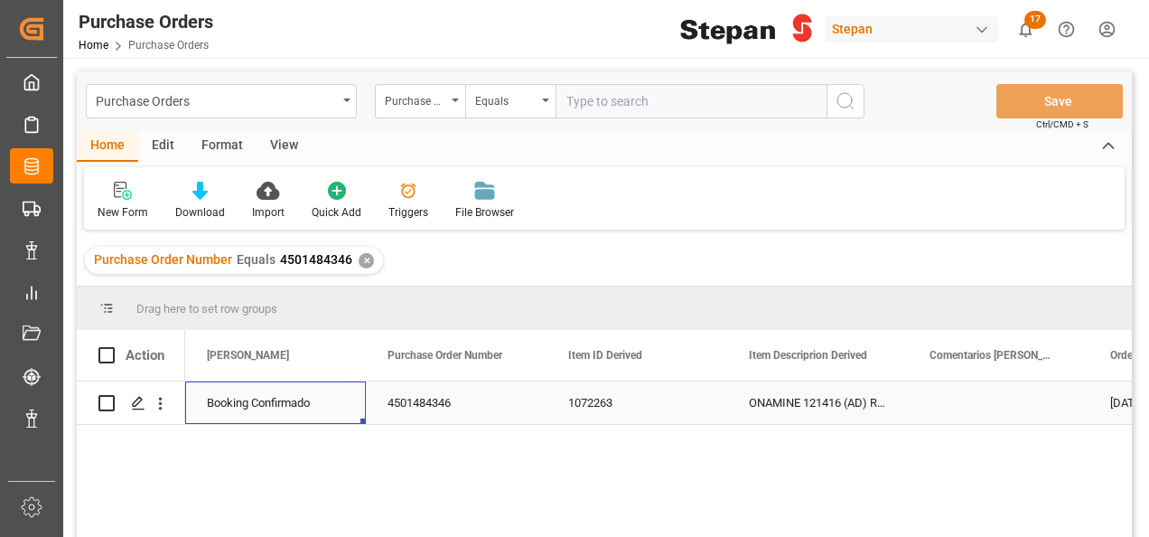
click at [264, 405] on div "Booking Confirmado" at bounding box center [275, 403] width 137 height 42
click at [332, 415] on polyline "open menu" at bounding box center [332, 413] width 11 height 5
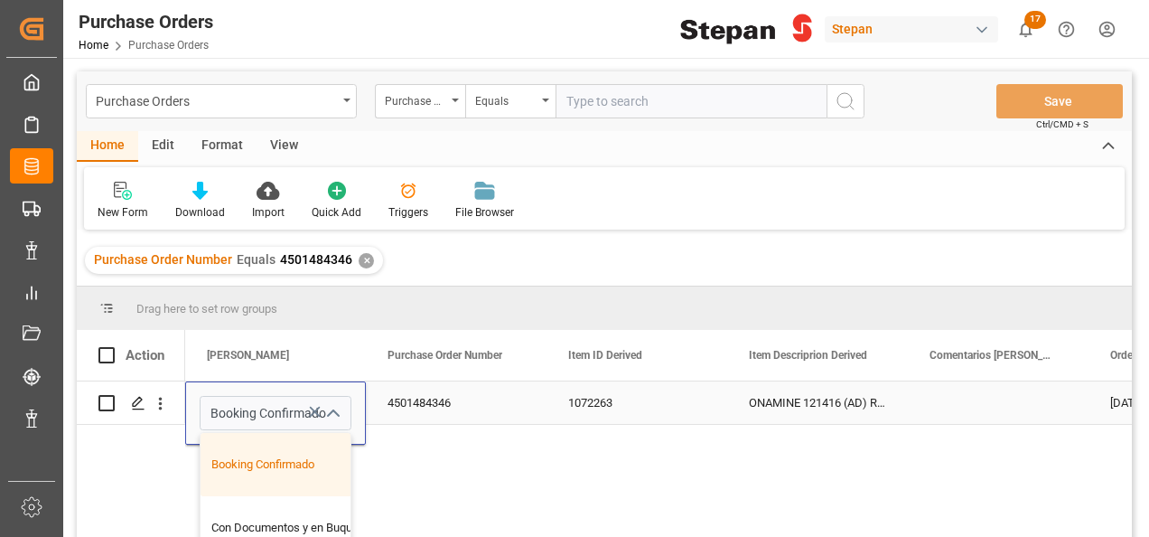
scroll to position [90, 0]
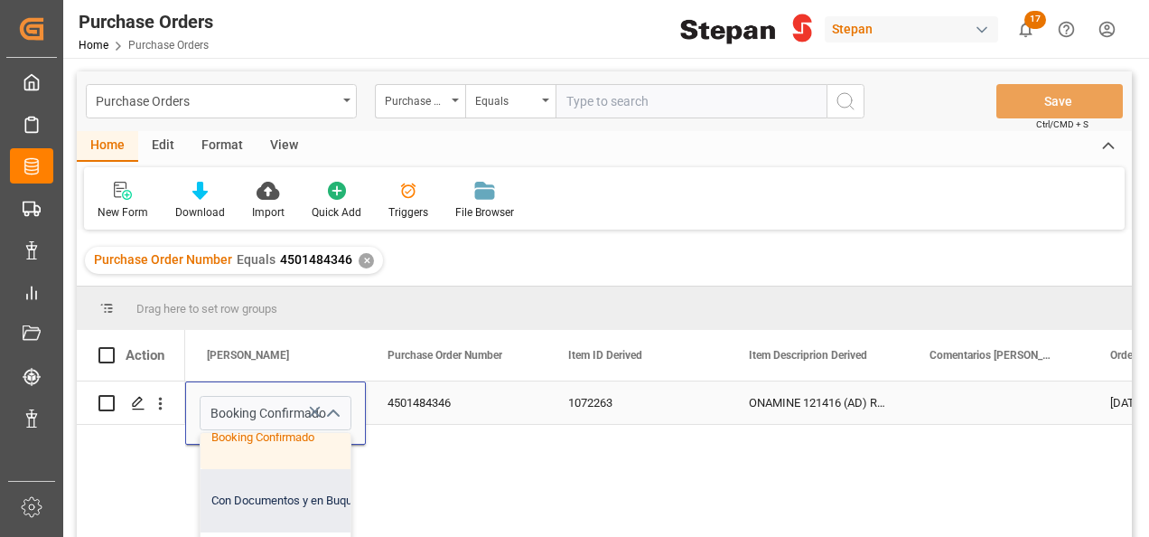
click at [238, 497] on div "Con Documentos y en Buque" at bounding box center [294, 500] width 186 height 63
type input "Con Documentos y en Buque"
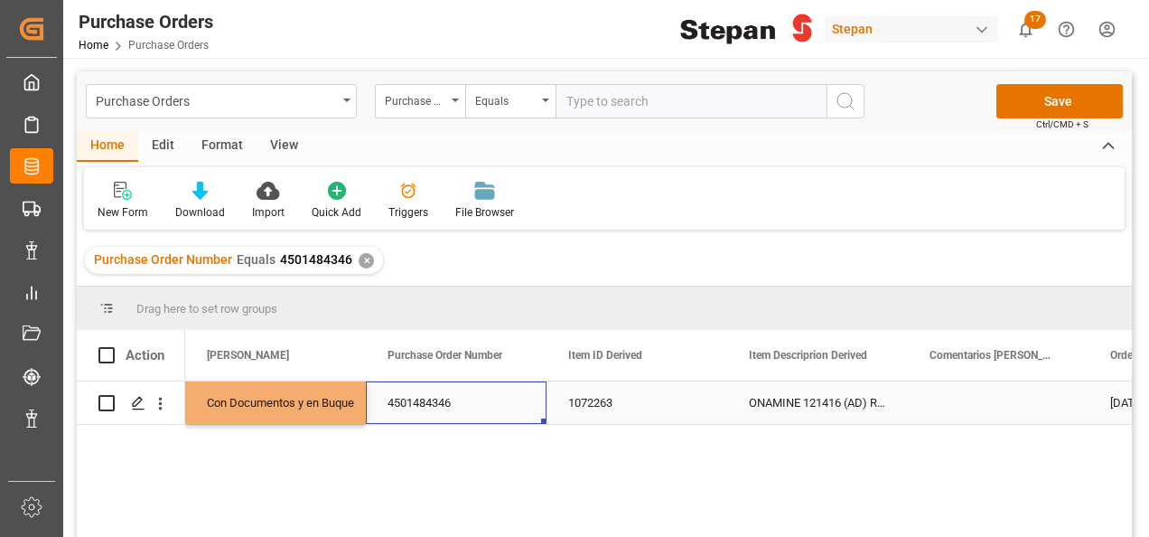
click at [471, 408] on div "4501484346" at bounding box center [456, 402] width 181 height 42
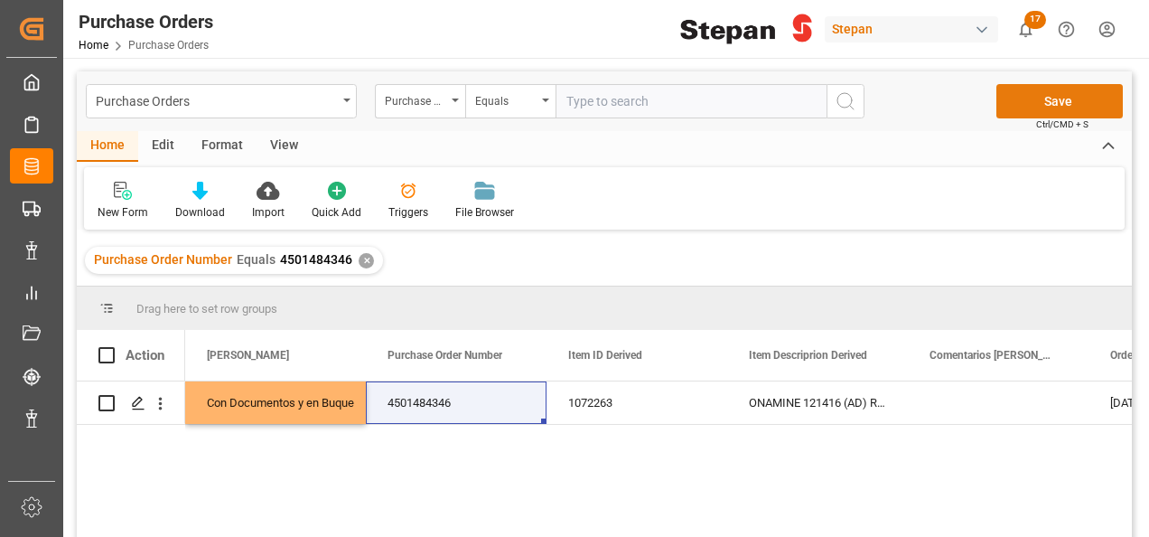
click at [1061, 100] on button "Save" at bounding box center [1059, 101] width 126 height 34
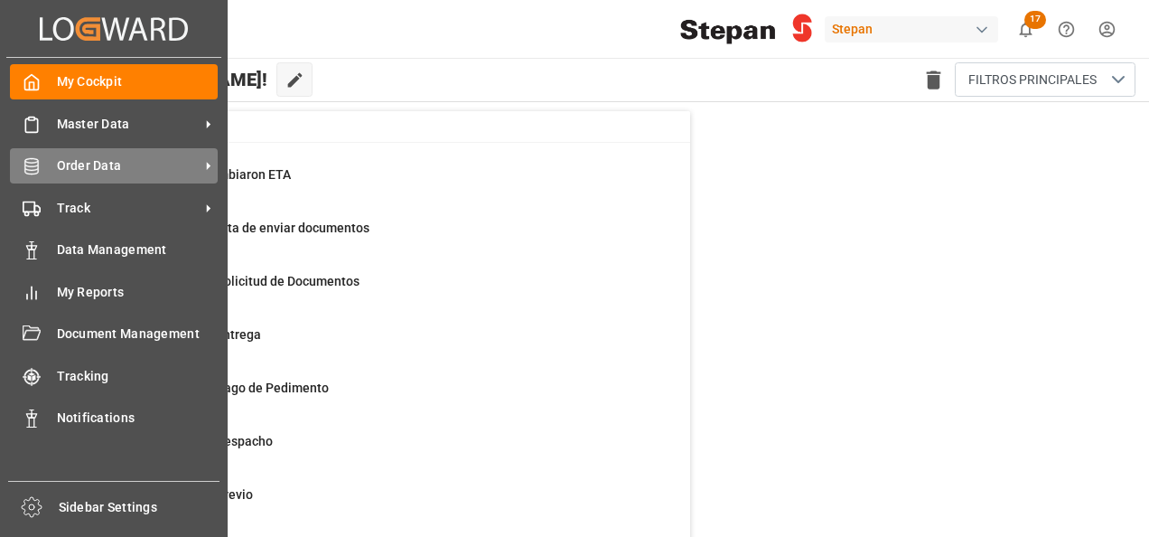
click at [48, 169] on div "Order Data Order Data" at bounding box center [114, 165] width 208 height 35
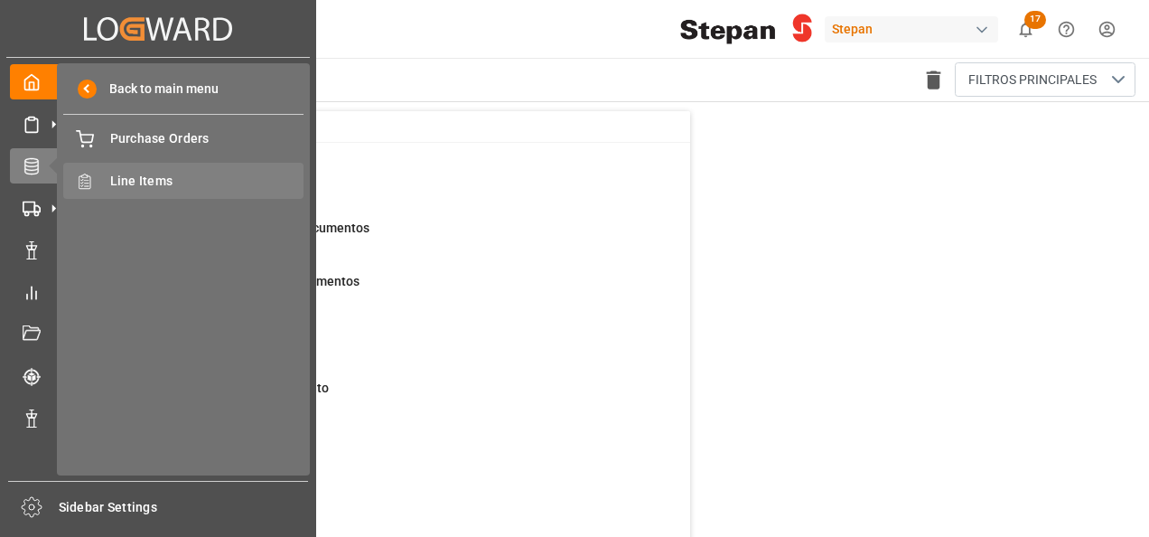
click at [129, 182] on span "Line Items" at bounding box center [207, 181] width 194 height 19
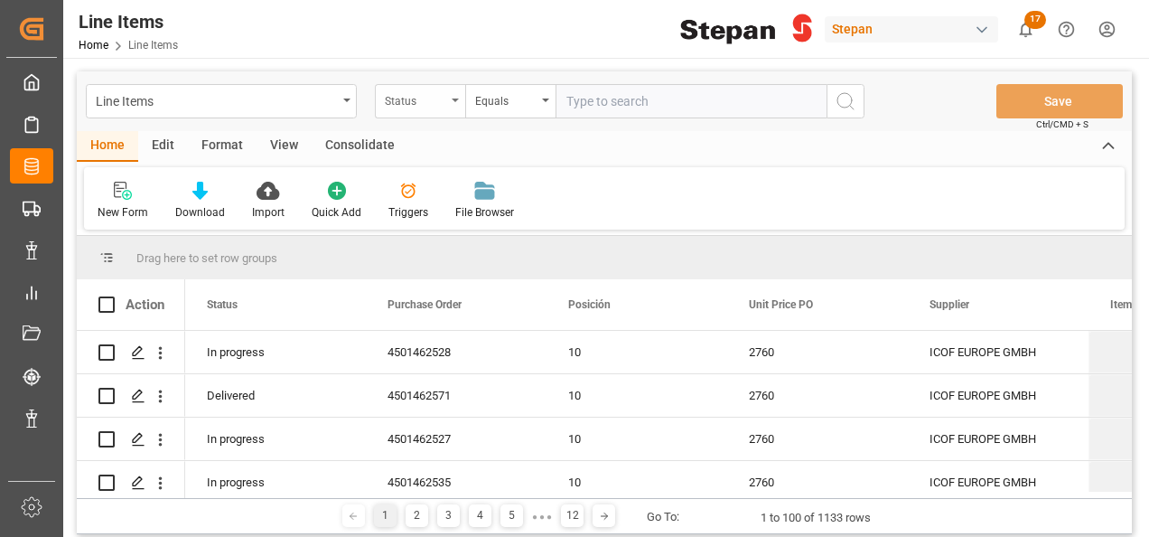
click at [455, 91] on div "Status" at bounding box center [420, 101] width 90 height 34
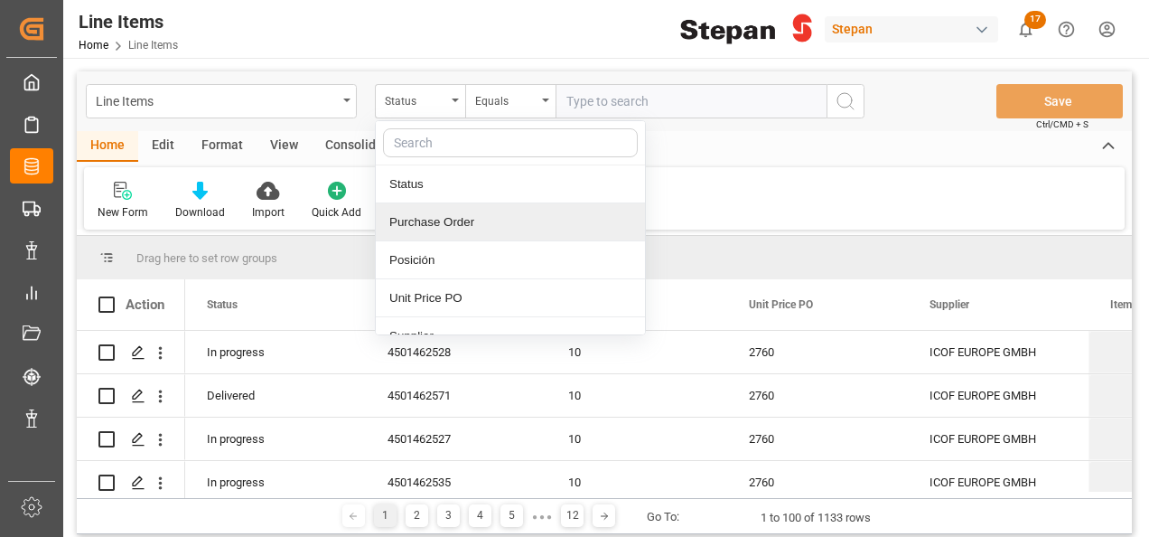
click at [435, 220] on div "Purchase Order" at bounding box center [510, 222] width 269 height 38
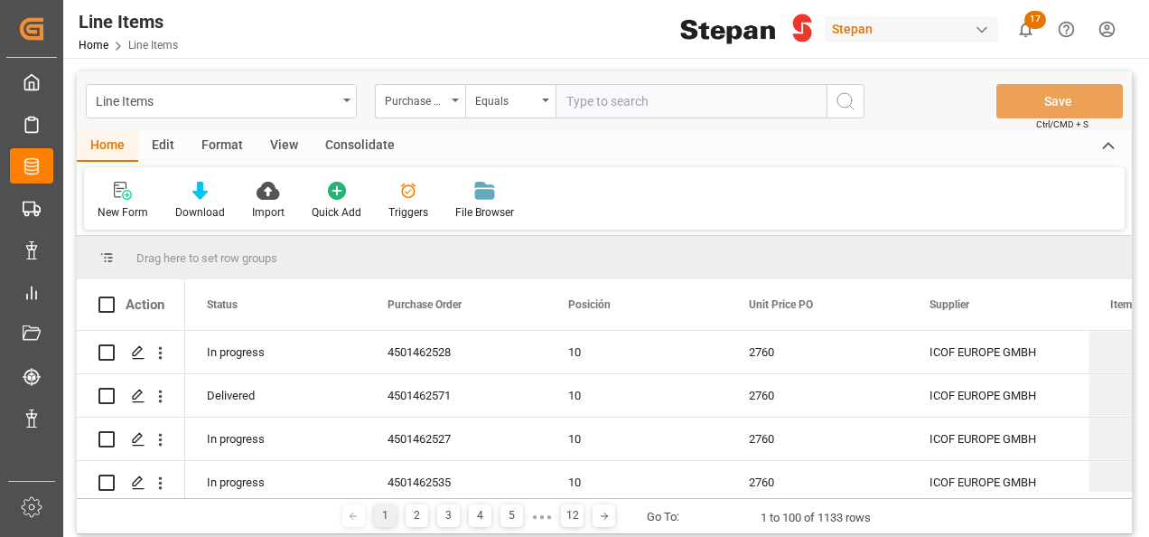
click at [615, 101] on input "text" at bounding box center [691, 101] width 271 height 34
paste input "4501484346"
type input "4501484346"
click at [849, 100] on icon "search button" at bounding box center [846, 101] width 22 height 22
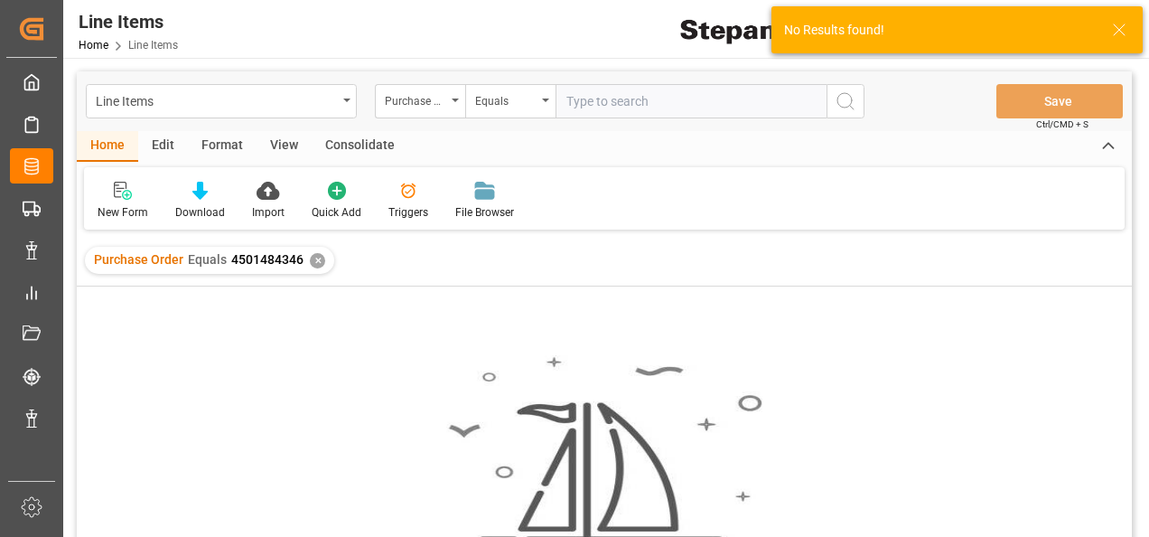
click at [310, 263] on div "✕" at bounding box center [317, 260] width 15 height 15
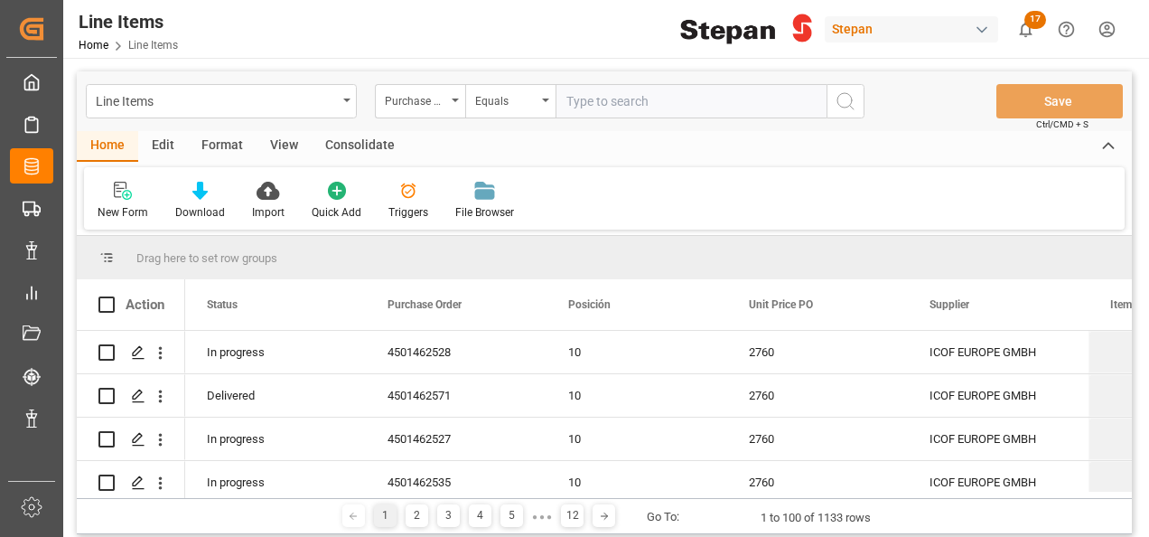
click at [582, 102] on input "text" at bounding box center [691, 101] width 271 height 34
paste input "4501484346"
type input "4501484346"
click at [855, 103] on icon "search button" at bounding box center [846, 101] width 22 height 22
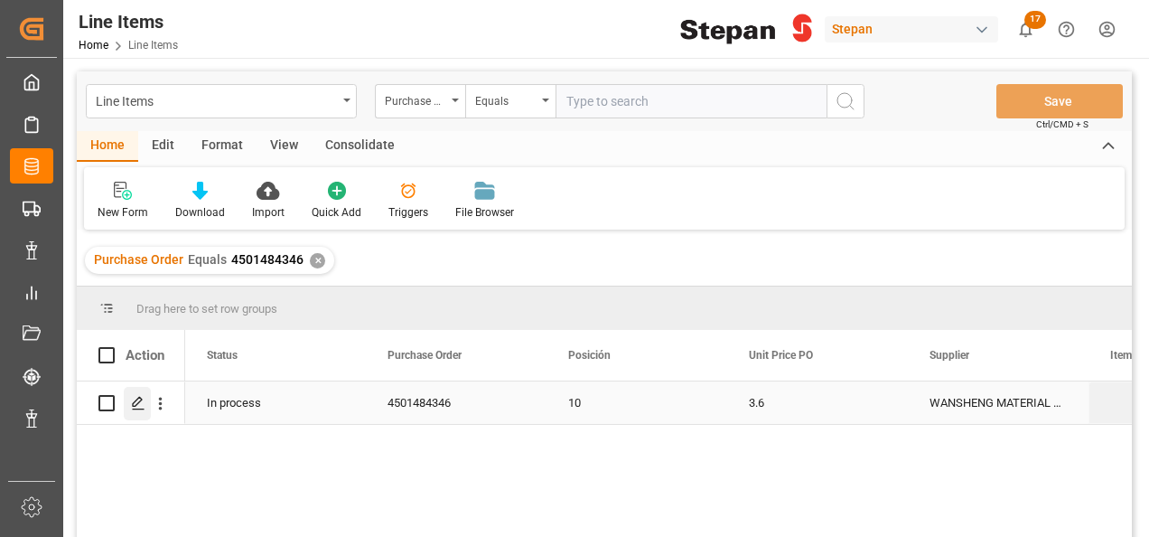
click at [137, 404] on polygon "Press SPACE to select this row." at bounding box center [137, 401] width 9 height 9
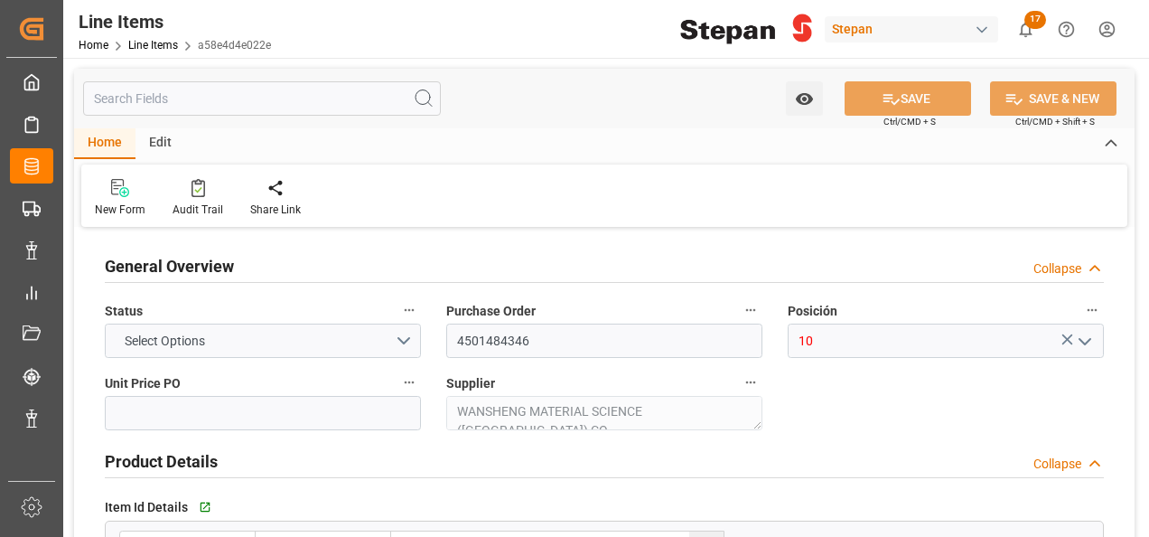
type input "3.6"
type input "12352111"
type input "14400"
type input "25-08-2025 19:51"
type input "25-08-2025 19:50"
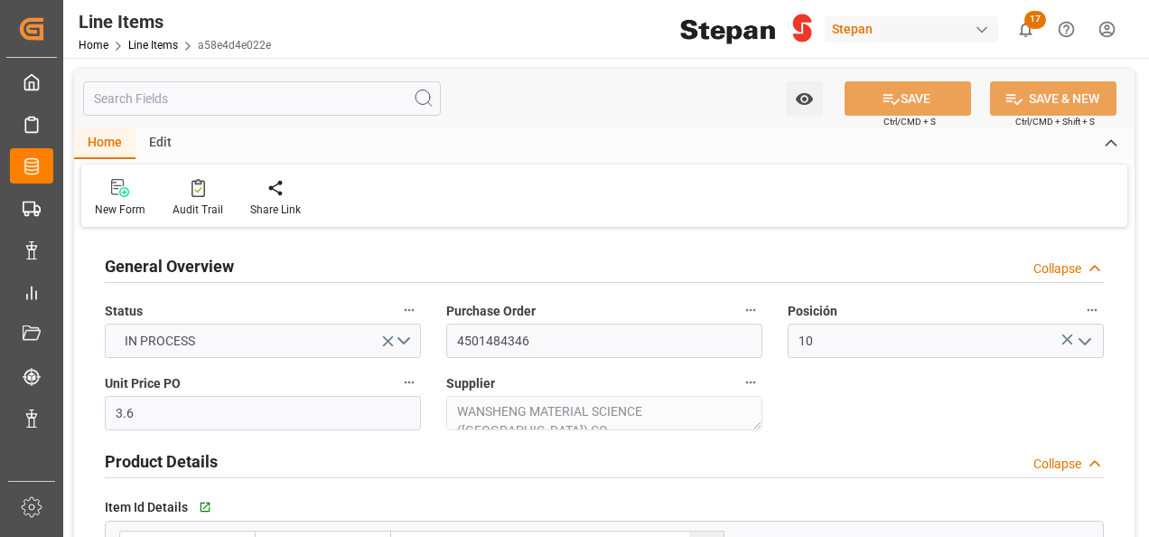
type input "21-08-2025"
type input "[DATE]"
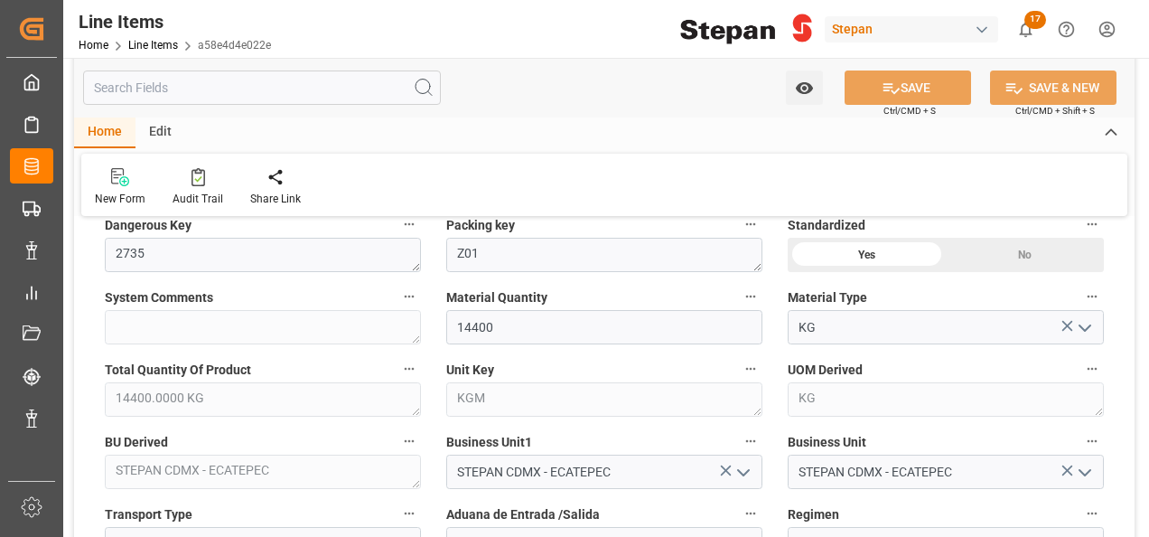
scroll to position [723, 0]
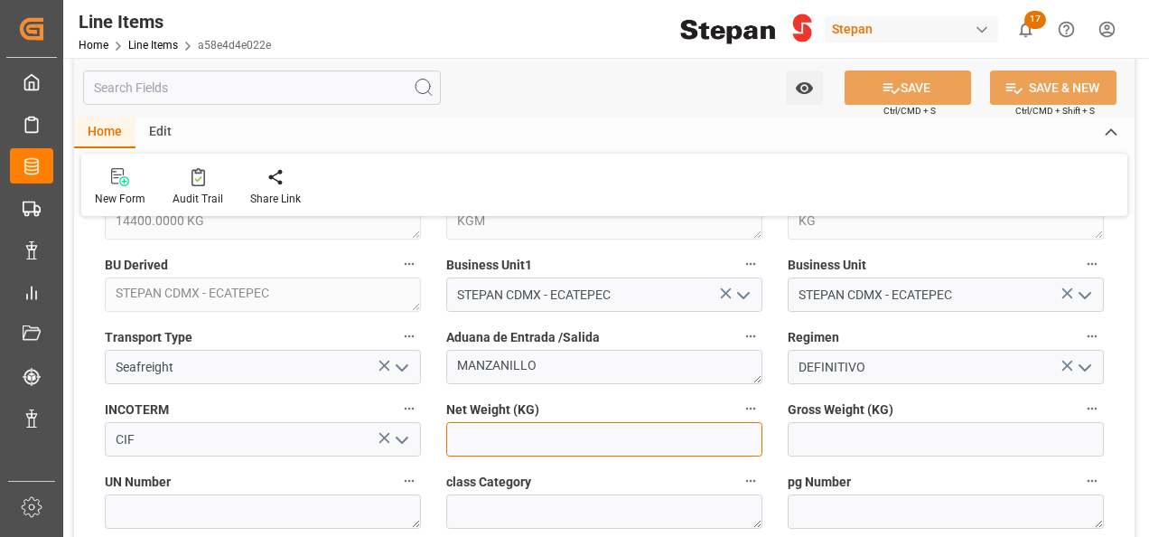
click at [488, 443] on input "text" at bounding box center [604, 439] width 316 height 34
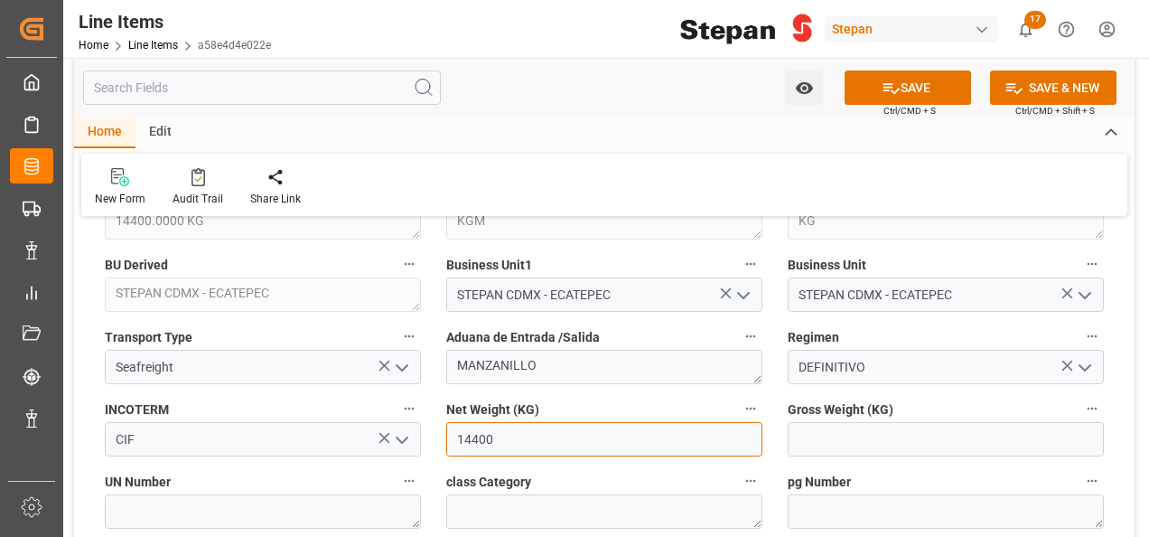
type input "14400"
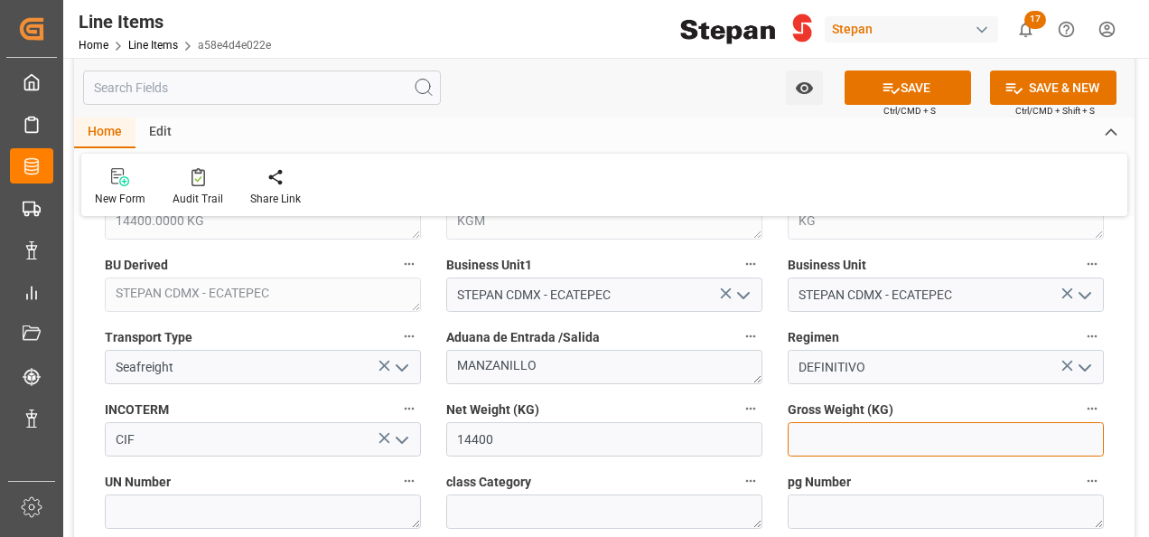
click at [828, 435] on input "text" at bounding box center [946, 439] width 316 height 34
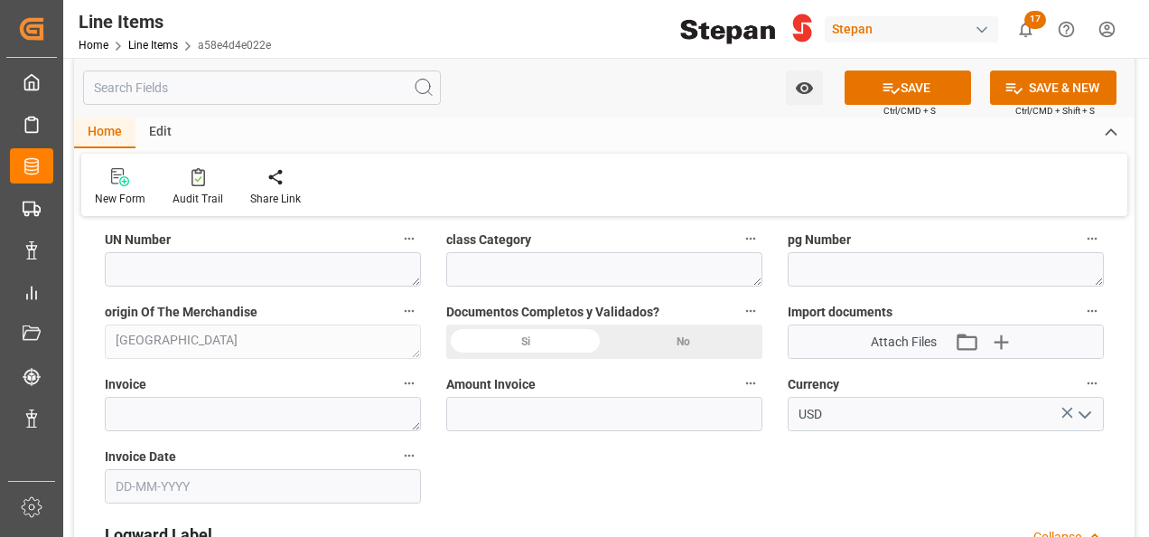
scroll to position [994, 0]
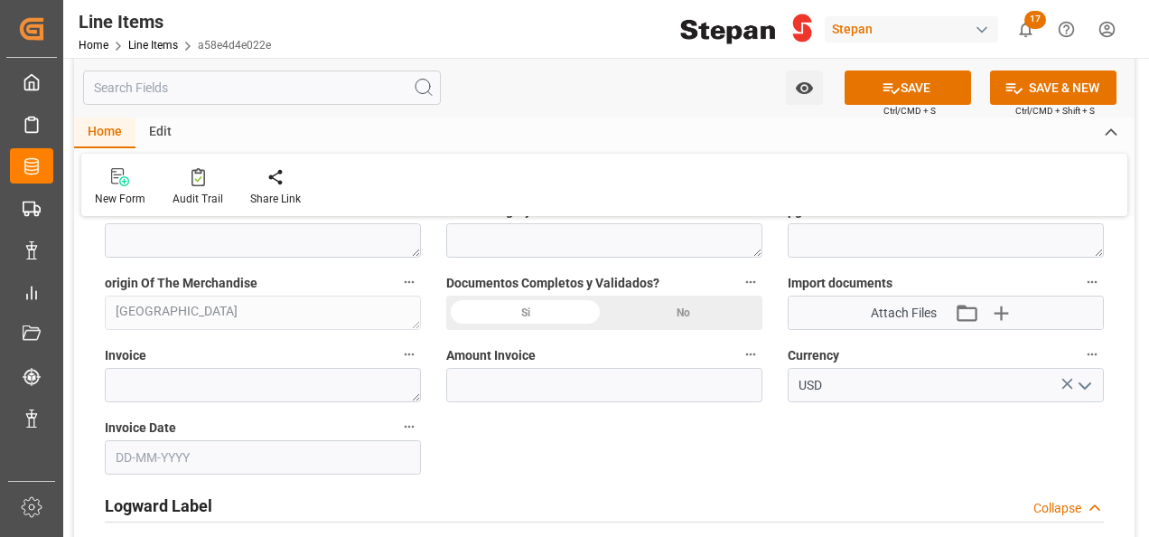
type input "15426"
click at [526, 308] on div "Si" at bounding box center [525, 312] width 158 height 34
click at [184, 373] on textarea at bounding box center [263, 385] width 316 height 34
paste textarea "6617"
type textarea "6617"
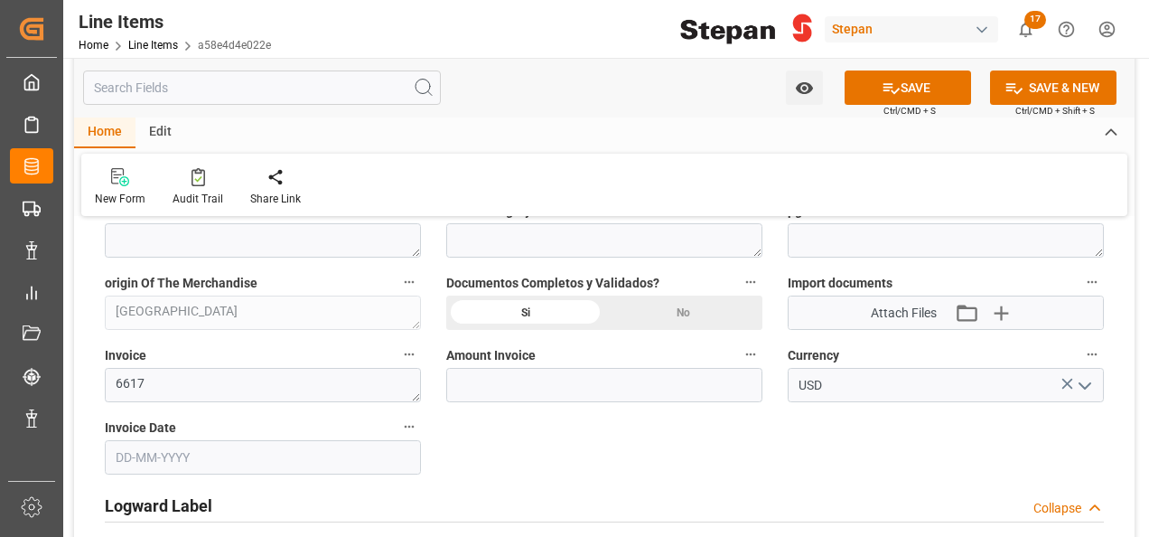
click at [237, 461] on input "text" at bounding box center [263, 457] width 316 height 34
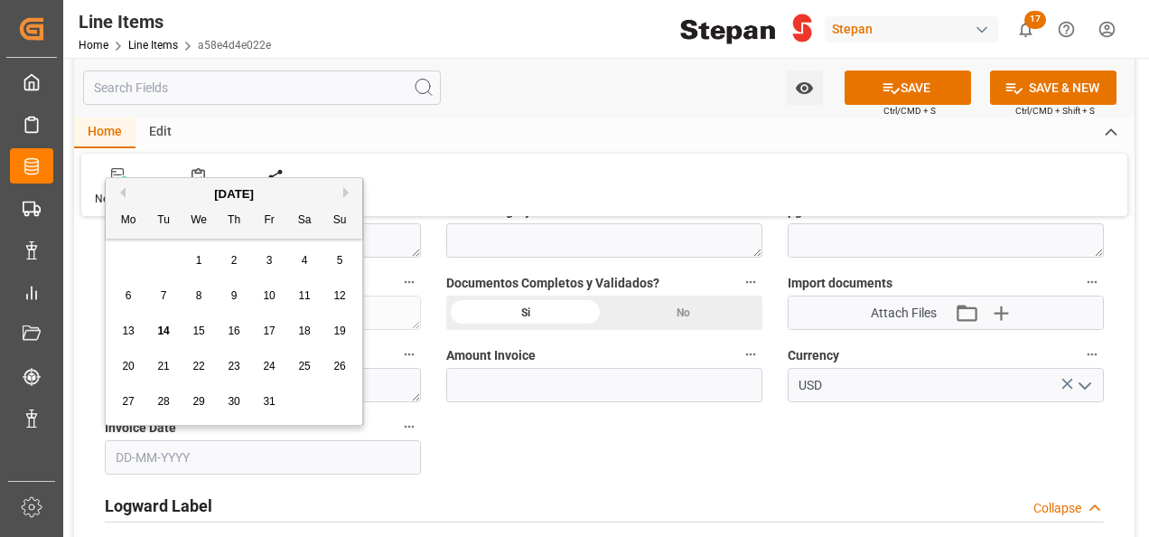
click at [157, 190] on div "October 2025" at bounding box center [234, 194] width 257 height 18
click at [271, 263] on span "3" at bounding box center [269, 260] width 6 height 13
type input "03-10-2025"
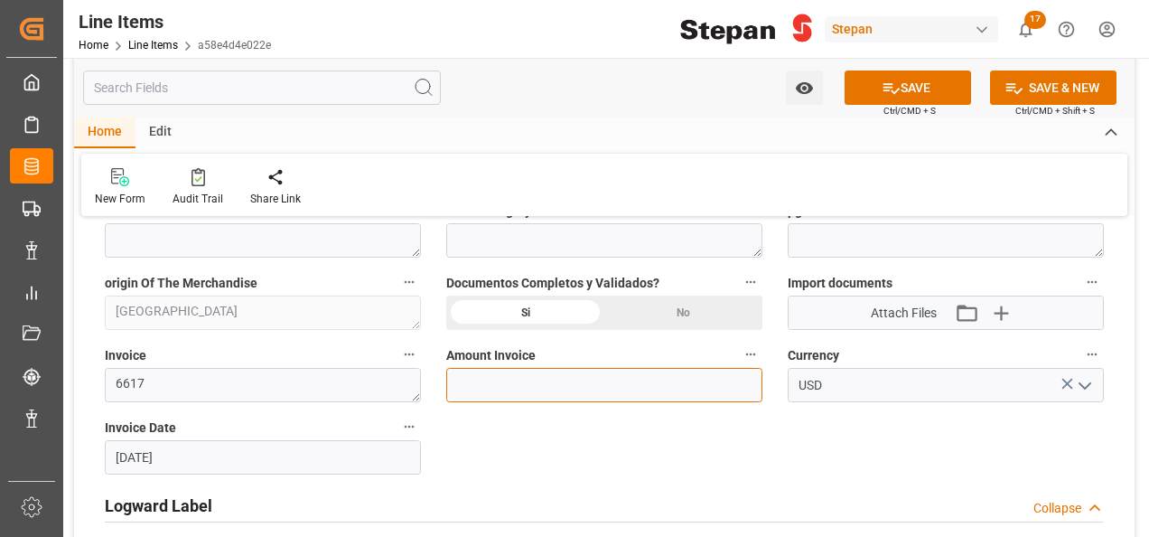
click at [479, 381] on input "text" at bounding box center [604, 385] width 316 height 34
type input "51840"
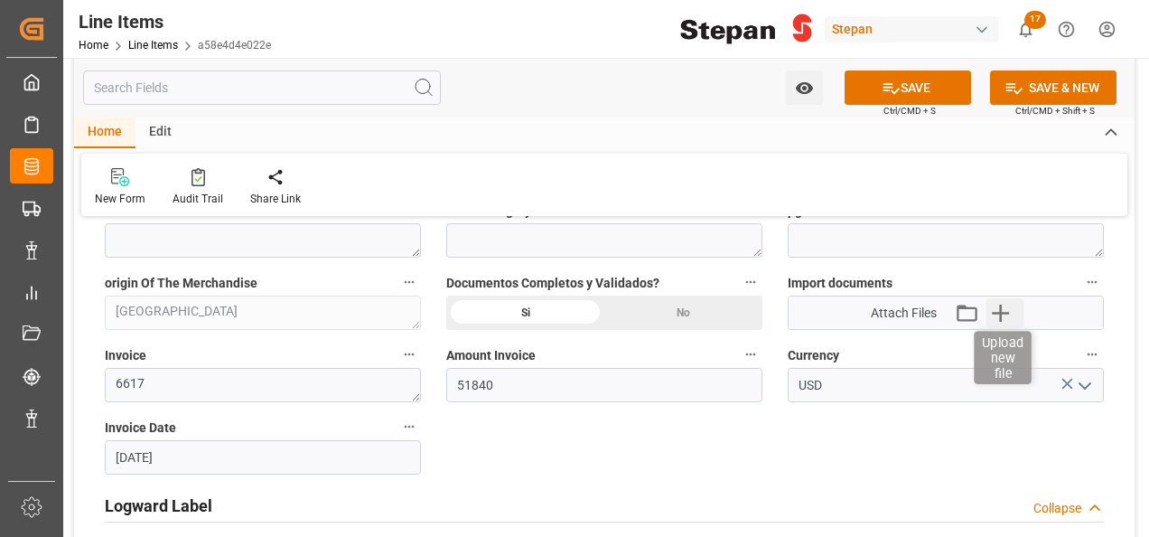
click at [1006, 308] on icon "button" at bounding box center [1000, 312] width 29 height 29
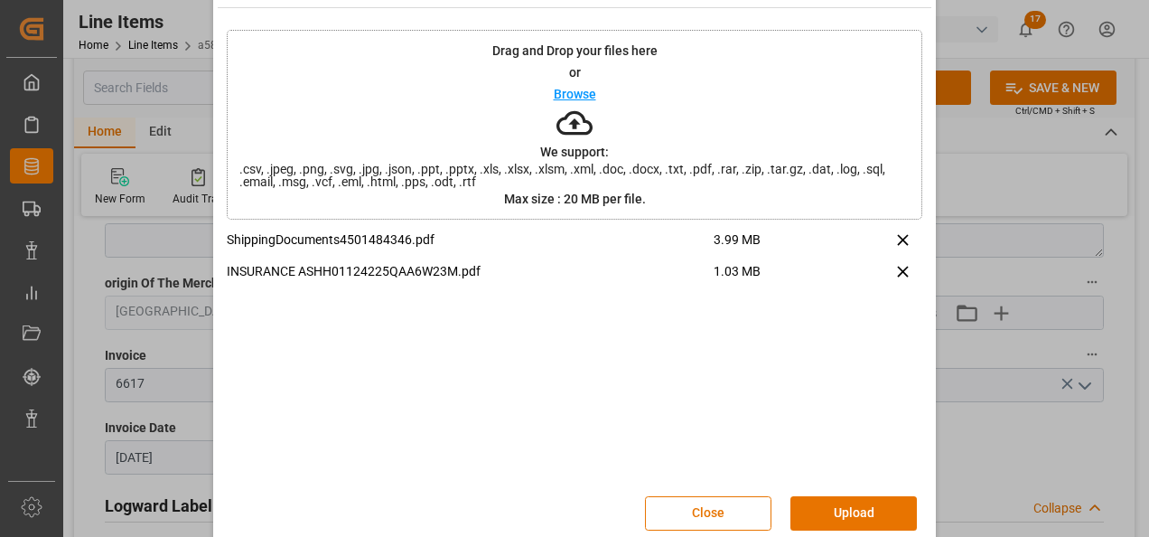
scroll to position [71, 0]
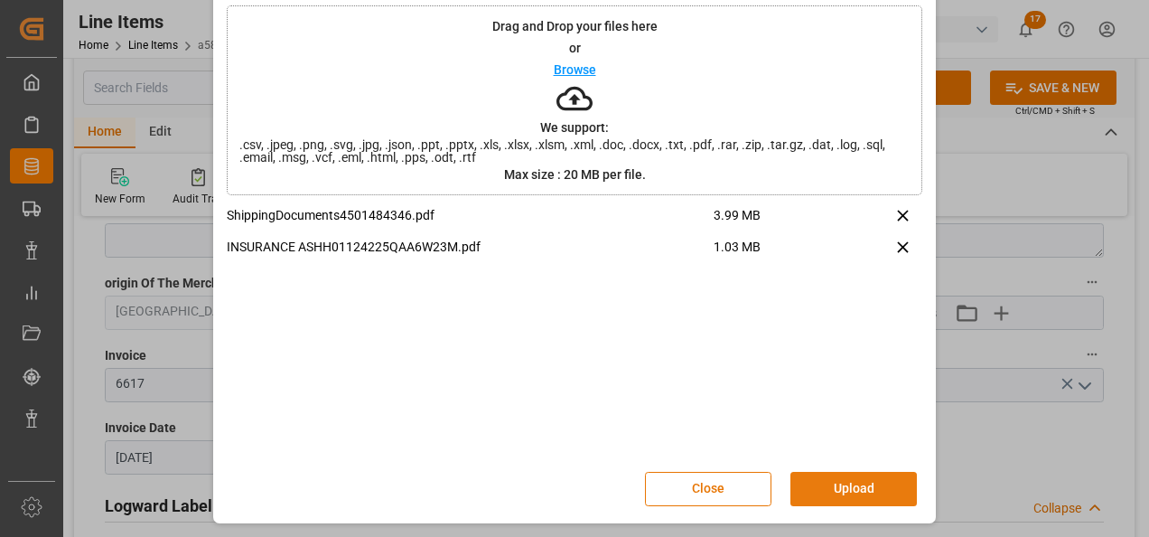
click at [856, 481] on button "Upload" at bounding box center [853, 489] width 126 height 34
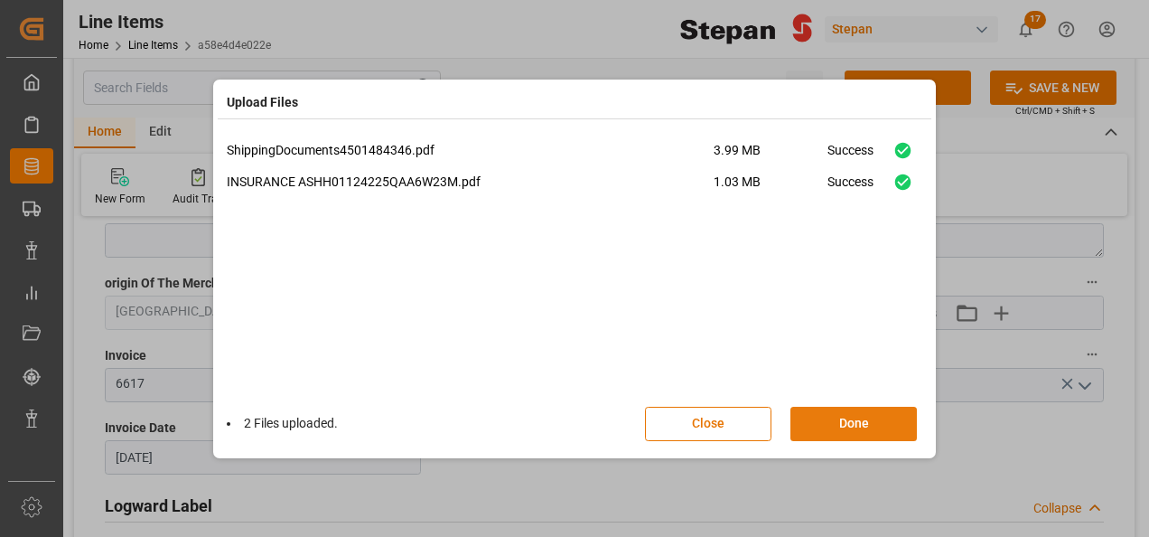
click at [855, 419] on button "Done" at bounding box center [853, 424] width 126 height 34
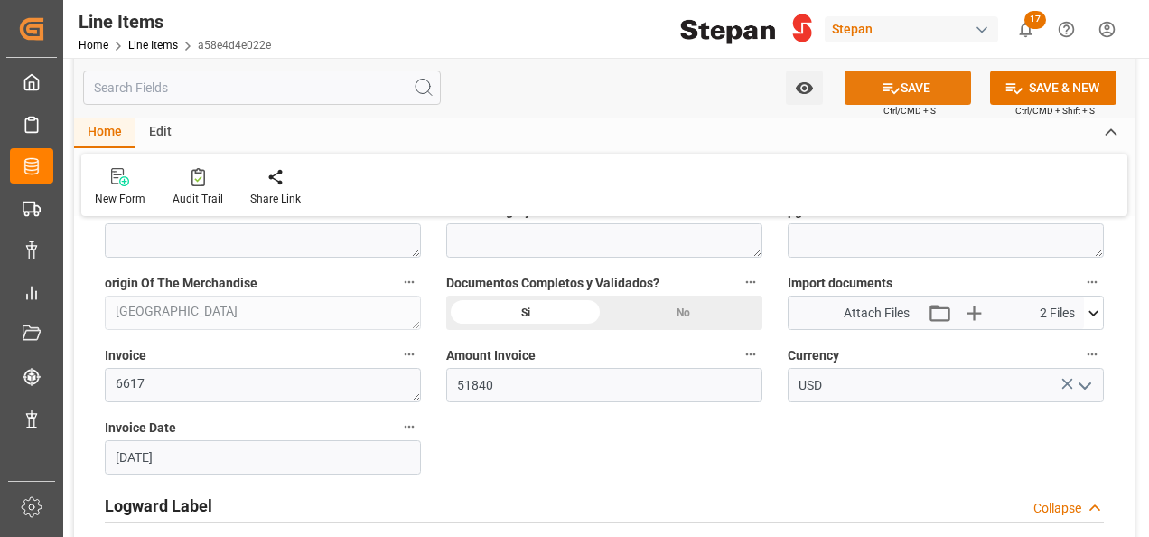
click at [903, 88] on button "SAVE" at bounding box center [908, 87] width 126 height 34
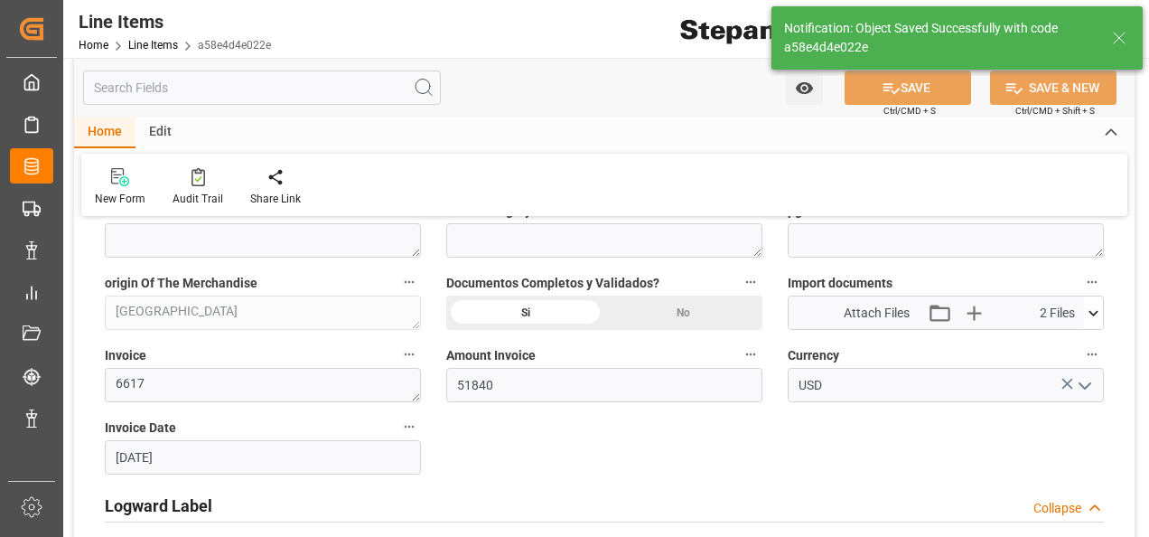
type input "14-10-2025 14:56"
